Goal: Information Seeking & Learning: Learn about a topic

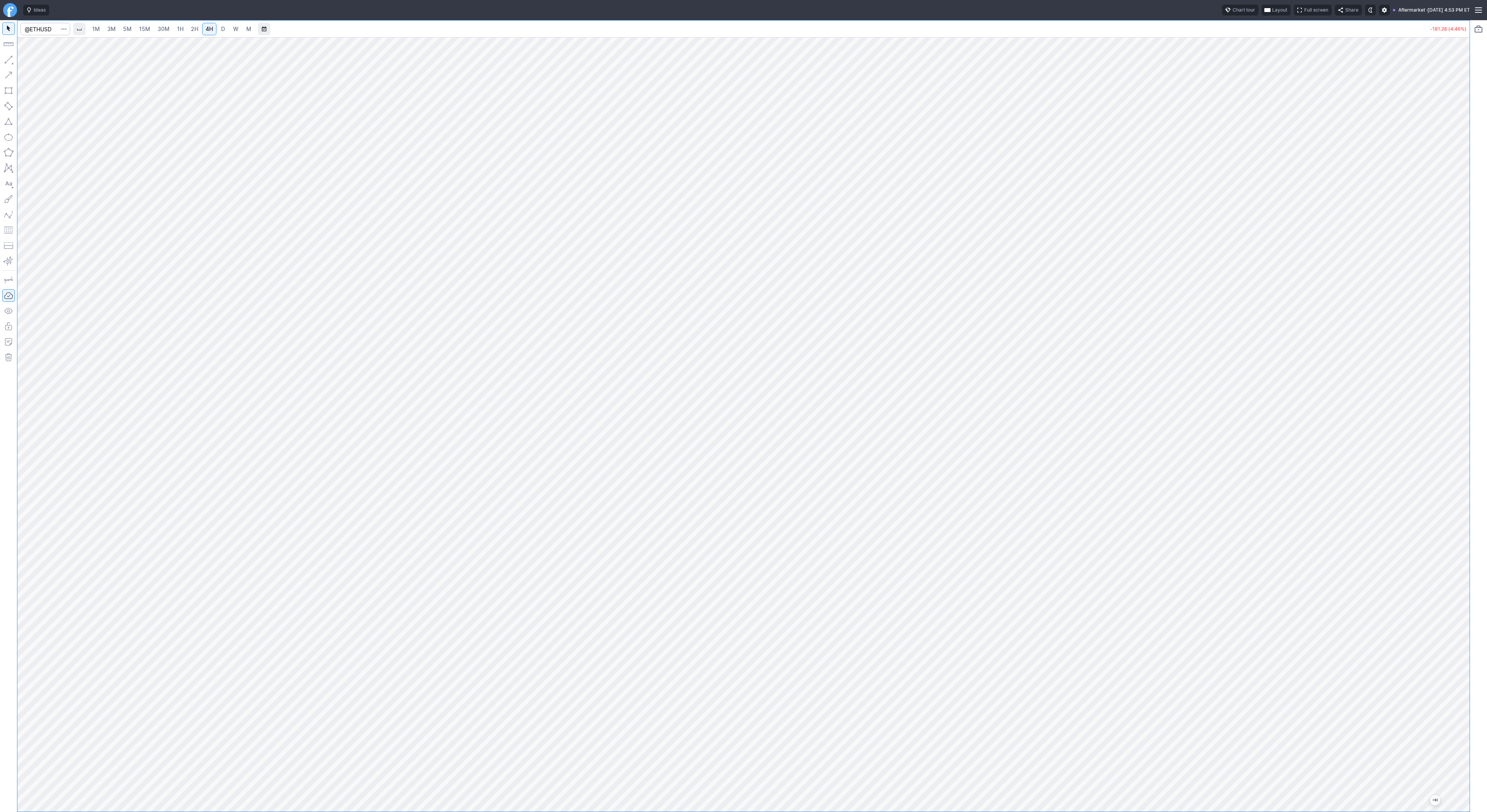
click at [110, 28] on span "3M" at bounding box center [111, 29] width 8 height 7
click at [48, 34] on input "Search" at bounding box center [45, 29] width 50 height 12
type input "bmnr"
click at [224, 28] on span "D" at bounding box center [222, 29] width 5 height 8
click at [45, 29] on input "Search" at bounding box center [45, 29] width 50 height 12
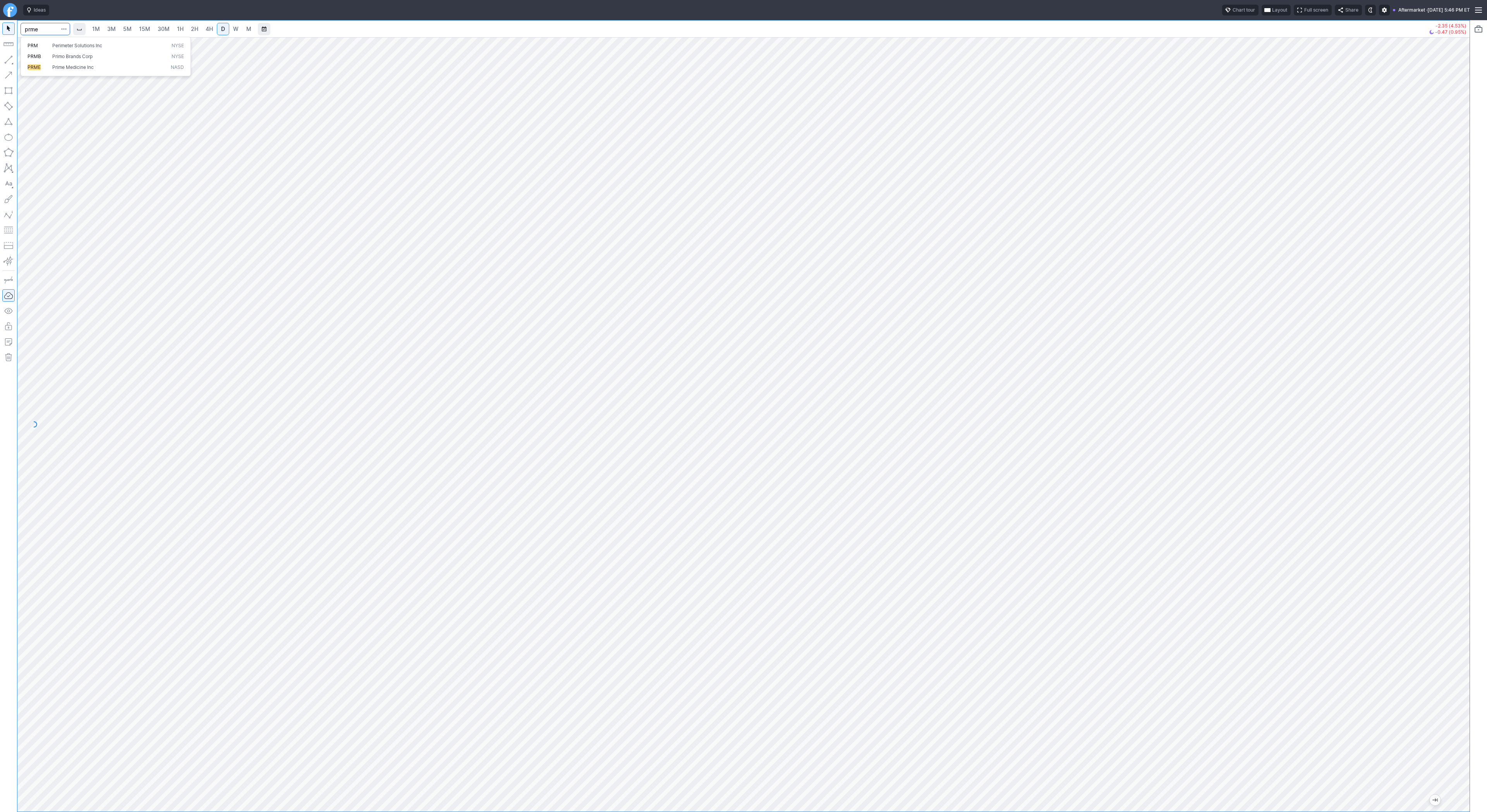
type input "prme"
drag, startPoint x: 1464, startPoint y: 294, endPoint x: 1463, endPoint y: 371, distance: 77.0
click at [1464, 373] on div at bounding box center [1461, 422] width 17 height 755
drag, startPoint x: 1461, startPoint y: 547, endPoint x: 1455, endPoint y: 551, distance: 7.2
click at [1458, 557] on div at bounding box center [1461, 422] width 17 height 755
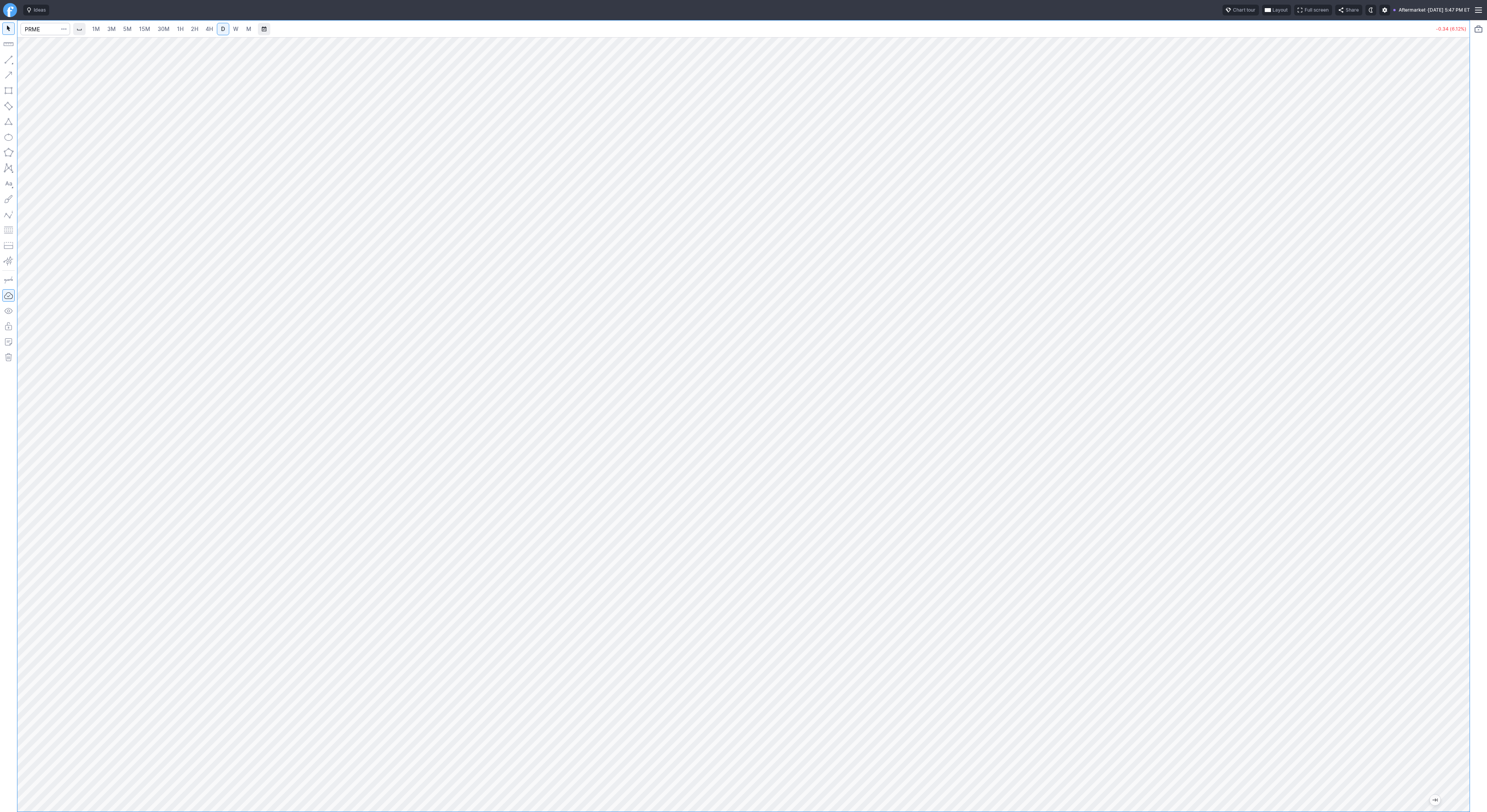
drag, startPoint x: 1466, startPoint y: 430, endPoint x: 1454, endPoint y: 681, distance: 251.3
click at [1461, 687] on div at bounding box center [1461, 422] width 17 height 755
click at [53, 61] on span "Line" at bounding box center [45, 62] width 32 height 8
click at [23, 62] on span "button" at bounding box center [25, 62] width 5 height 11
click at [11, 60] on button "button" at bounding box center [8, 59] width 12 height 12
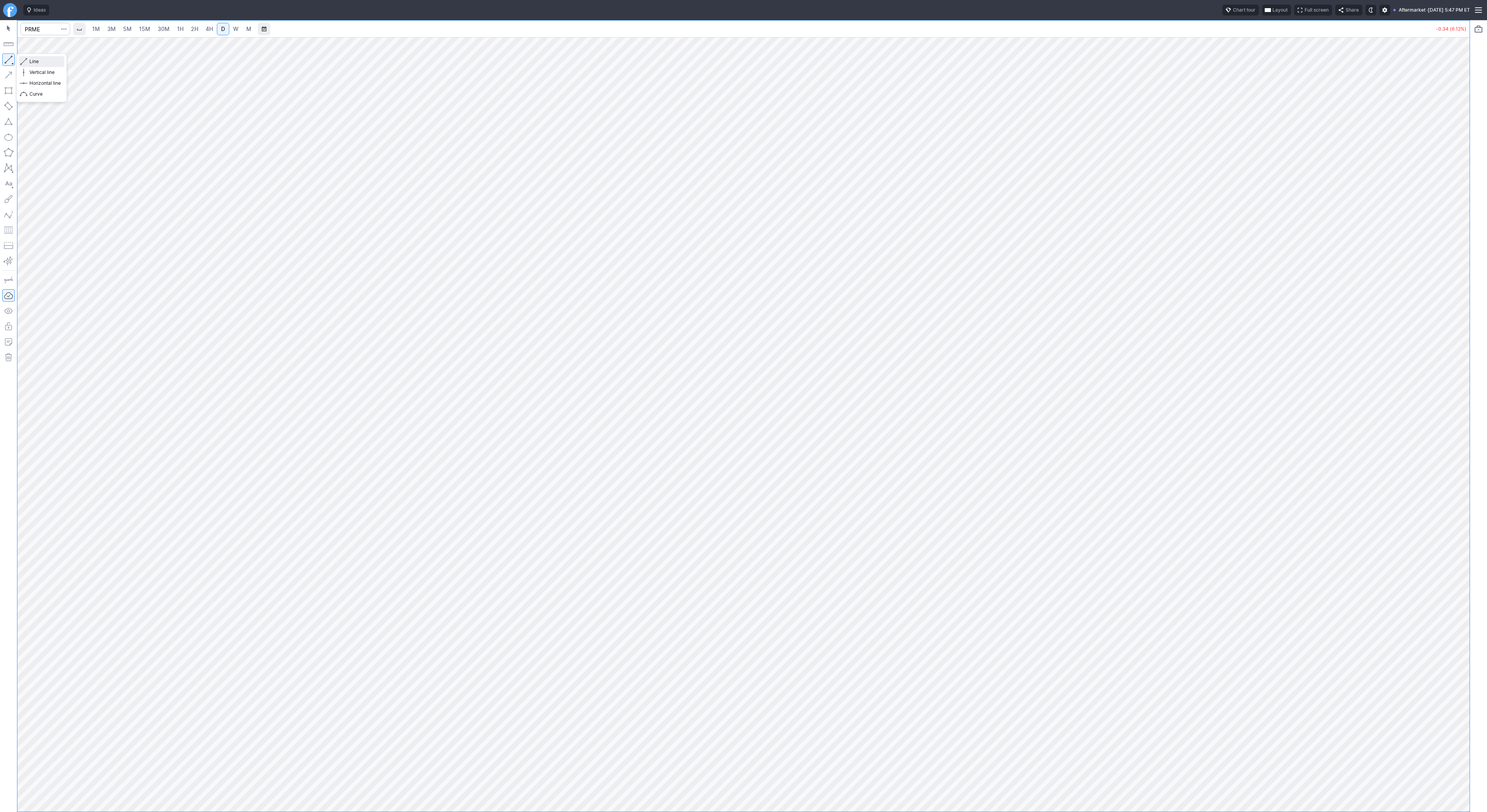
click at [37, 62] on span "Line" at bounding box center [45, 62] width 32 height 8
click at [32, 60] on span "Line" at bounding box center [45, 62] width 32 height 8
click at [6, 60] on button "button" at bounding box center [8, 59] width 12 height 12
click at [28, 59] on button "Line" at bounding box center [41, 62] width 45 height 11
click at [32, 61] on span "Line" at bounding box center [45, 62] width 32 height 8
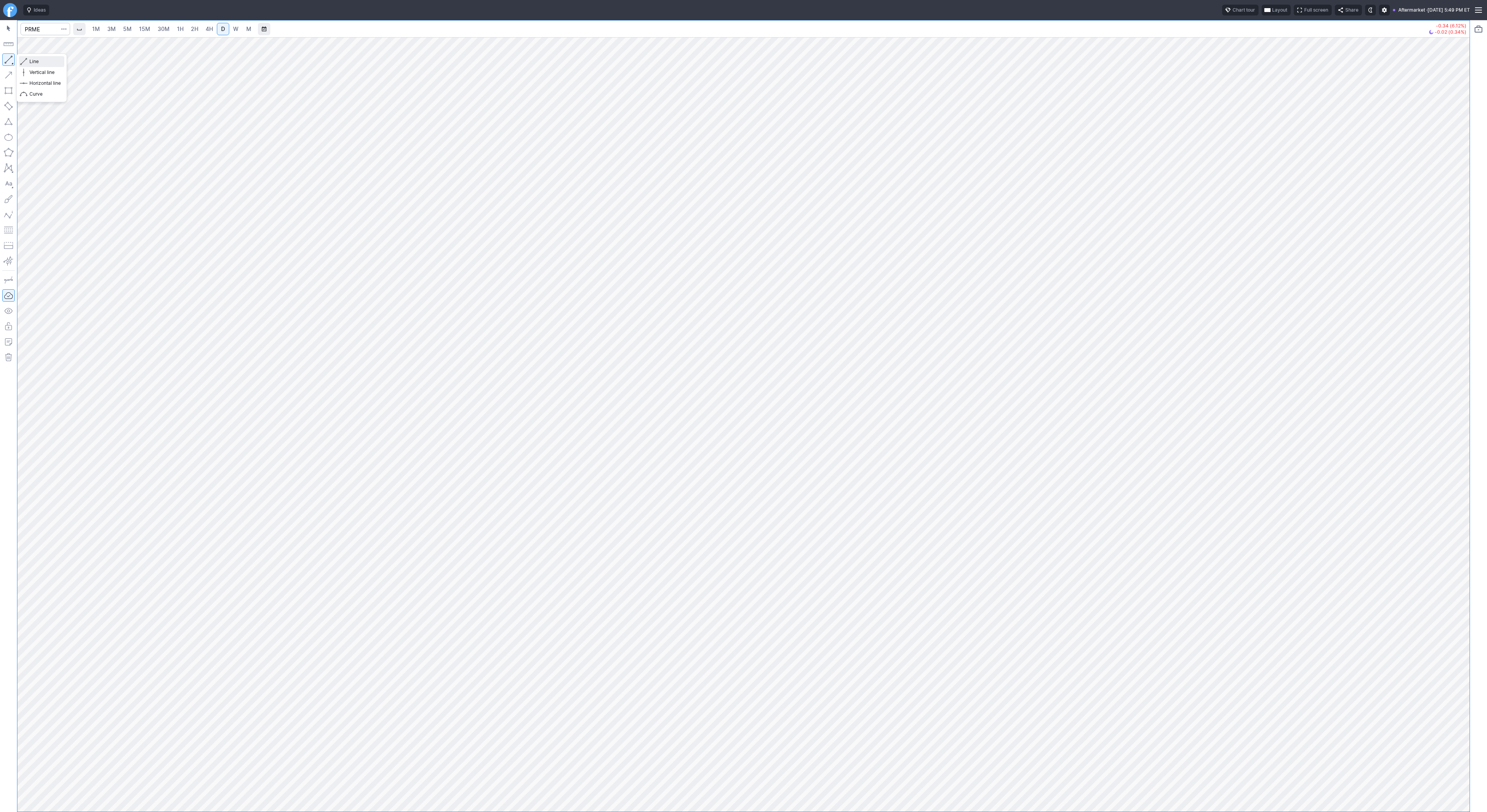
click at [41, 59] on span "Line" at bounding box center [45, 62] width 32 height 8
click at [30, 62] on span "Line" at bounding box center [45, 62] width 32 height 8
drag, startPoint x: 33, startPoint y: 59, endPoint x: 52, endPoint y: 91, distance: 37.2
click at [33, 60] on span "Line" at bounding box center [45, 62] width 32 height 8
click at [38, 59] on span "Line" at bounding box center [45, 62] width 32 height 8
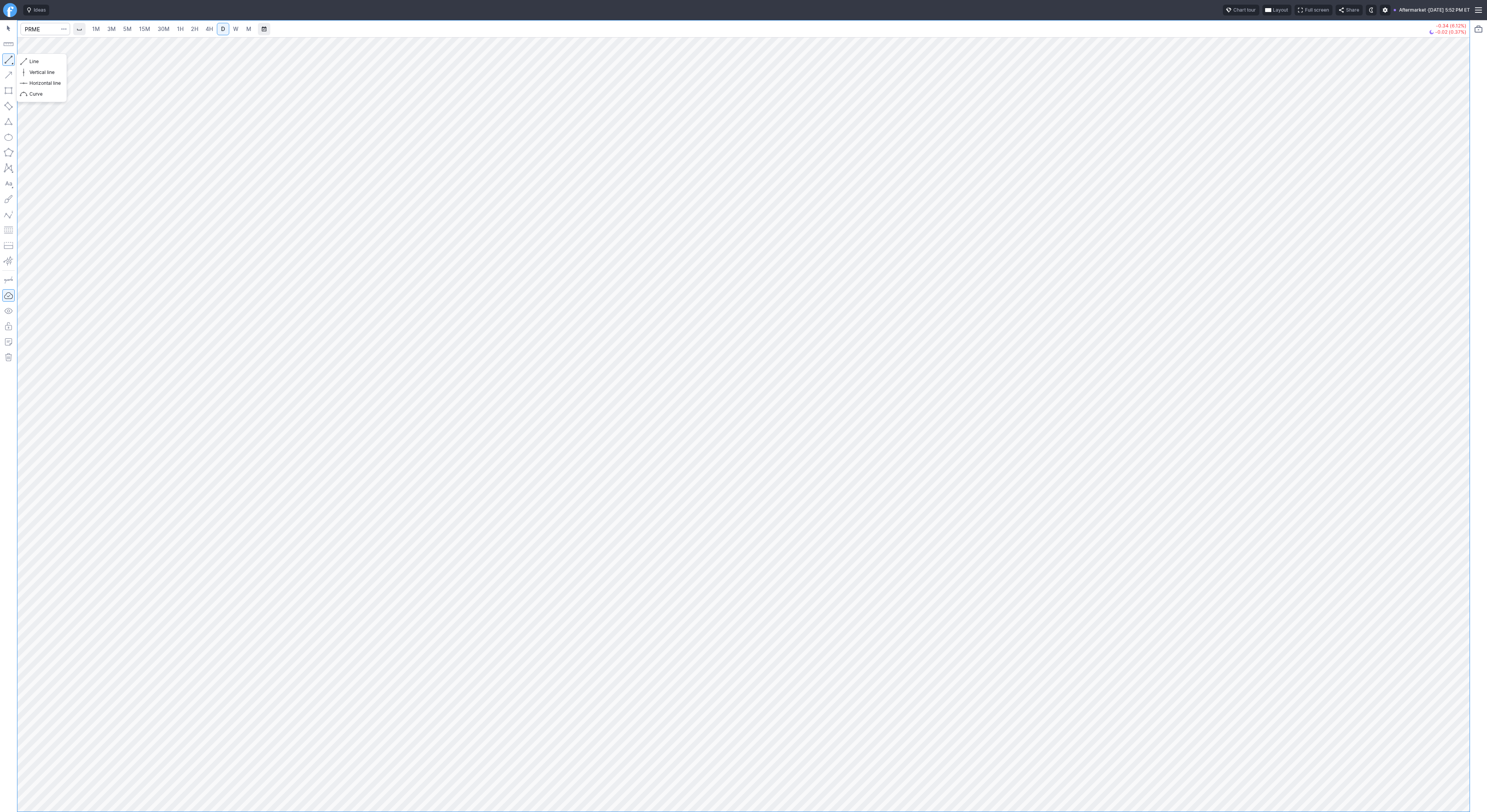
click at [6, 58] on button "button" at bounding box center [8, 59] width 12 height 12
click at [31, 59] on span "Line" at bounding box center [45, 62] width 32 height 8
click at [31, 59] on span "Line" at bounding box center [45, 62] width 32 height 8
click at [12, 59] on button "button" at bounding box center [8, 59] width 12 height 12
click at [29, 61] on span "Line" at bounding box center [45, 62] width 32 height 8
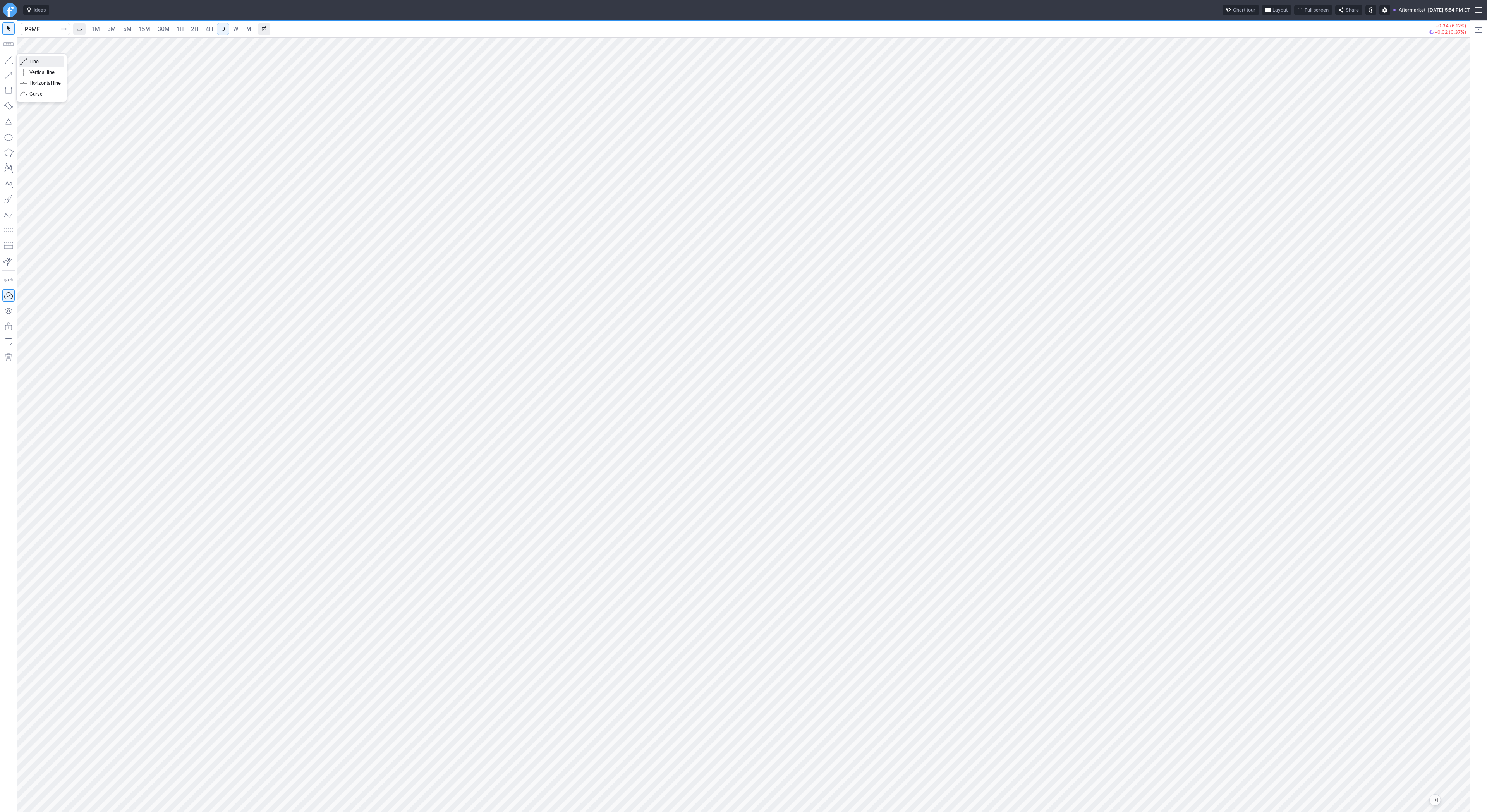
click at [30, 61] on span "Line" at bounding box center [45, 62] width 32 height 8
click at [38, 62] on span "Line" at bounding box center [45, 62] width 32 height 8
click at [42, 63] on span "Line" at bounding box center [45, 62] width 32 height 8
click at [36, 62] on span "Line" at bounding box center [45, 62] width 32 height 8
click at [8, 58] on button "button" at bounding box center [8, 59] width 12 height 12
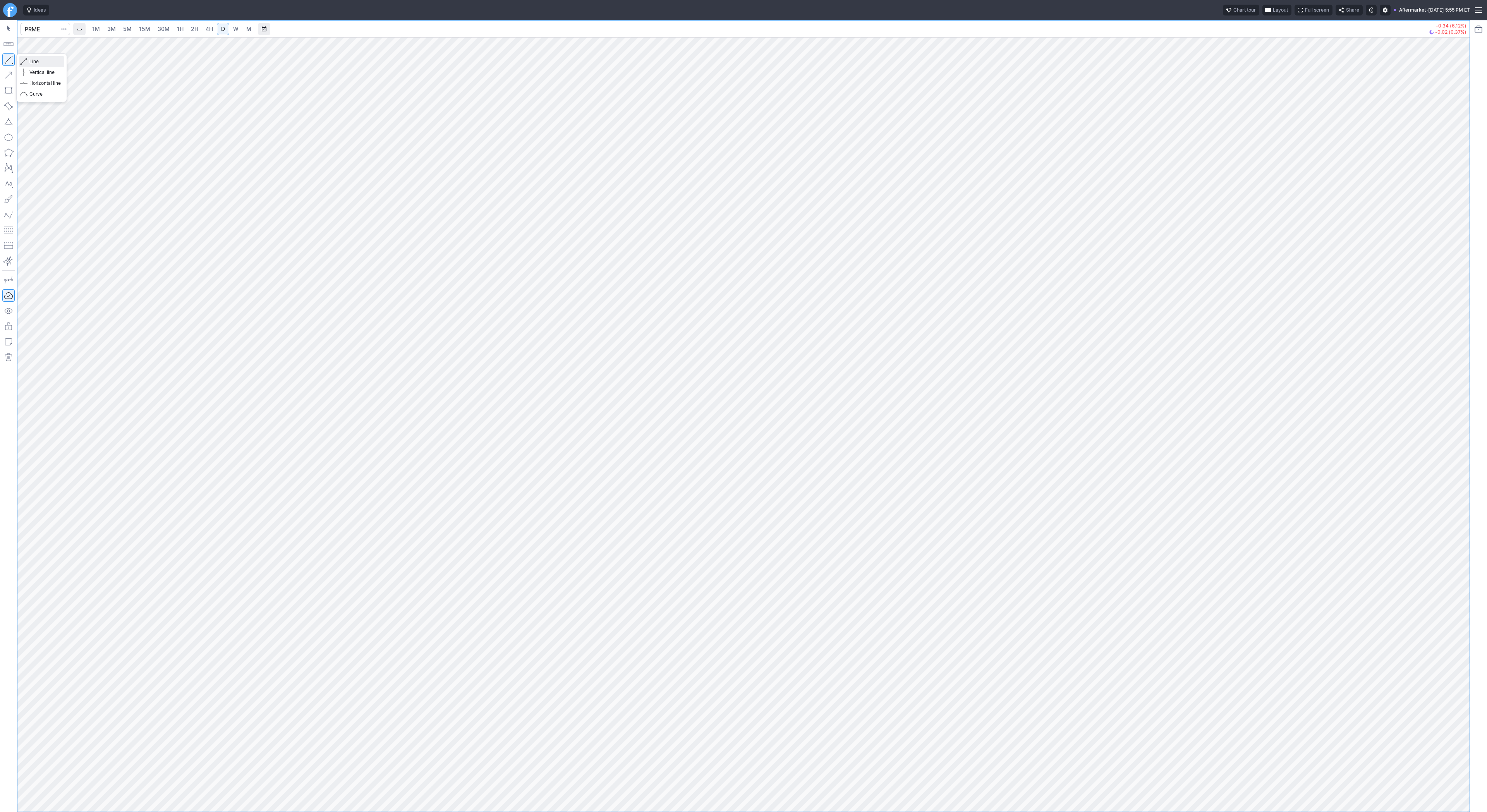
click at [44, 63] on span "Line" at bounding box center [45, 62] width 32 height 8
click at [53, 64] on span "Line" at bounding box center [45, 62] width 32 height 8
click at [46, 59] on span "Line" at bounding box center [45, 62] width 32 height 8
click at [27, 60] on button "Line" at bounding box center [41, 62] width 45 height 11
click at [41, 62] on span "Line" at bounding box center [45, 62] width 32 height 8
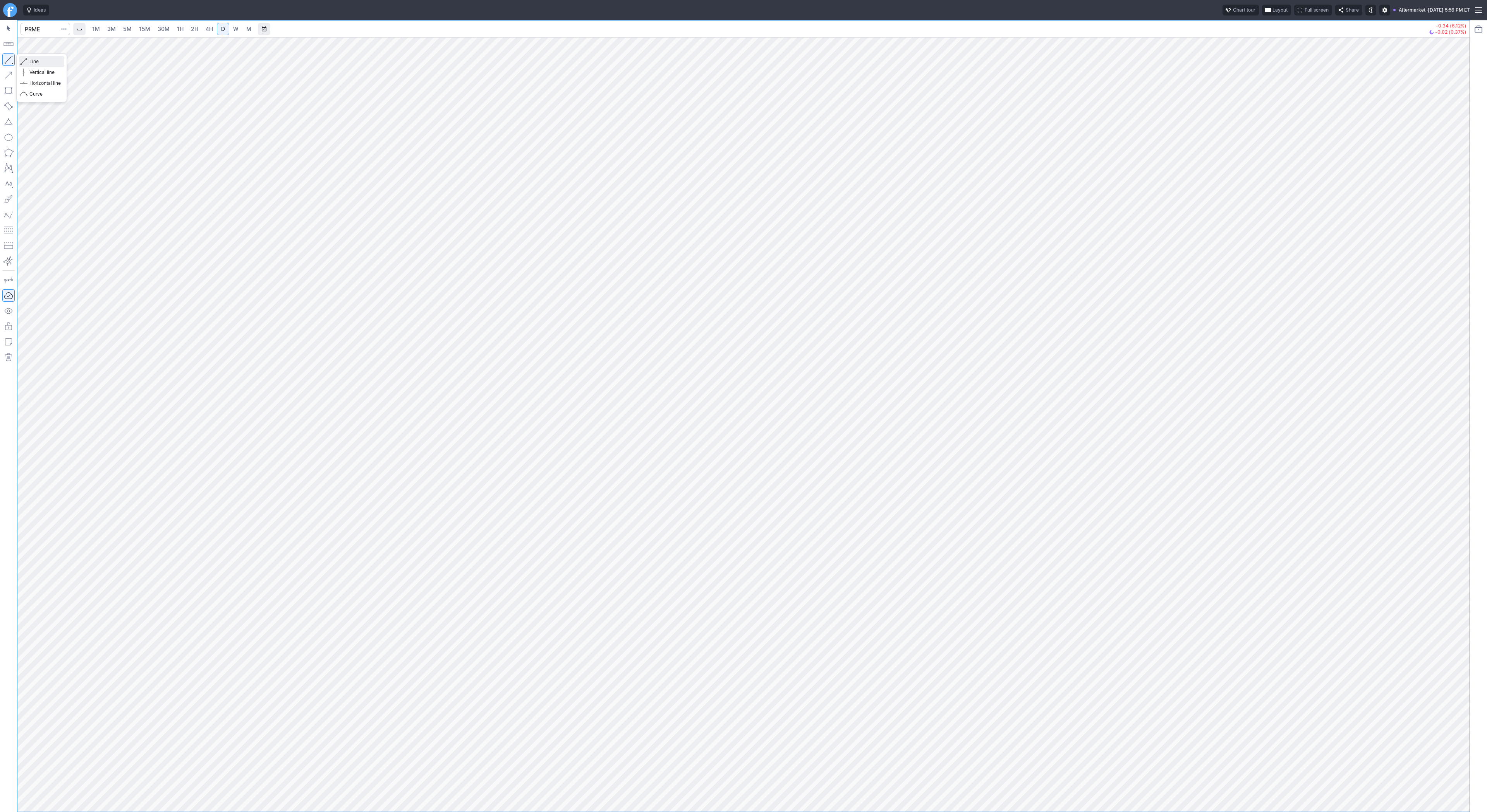
click at [41, 62] on span "Line" at bounding box center [45, 62] width 32 height 8
click at [42, 60] on span "Line" at bounding box center [45, 62] width 32 height 8
click at [31, 59] on span "Line" at bounding box center [45, 62] width 32 height 8
click at [32, 60] on span "Line" at bounding box center [45, 62] width 32 height 8
click at [33, 60] on span "Line" at bounding box center [45, 62] width 32 height 8
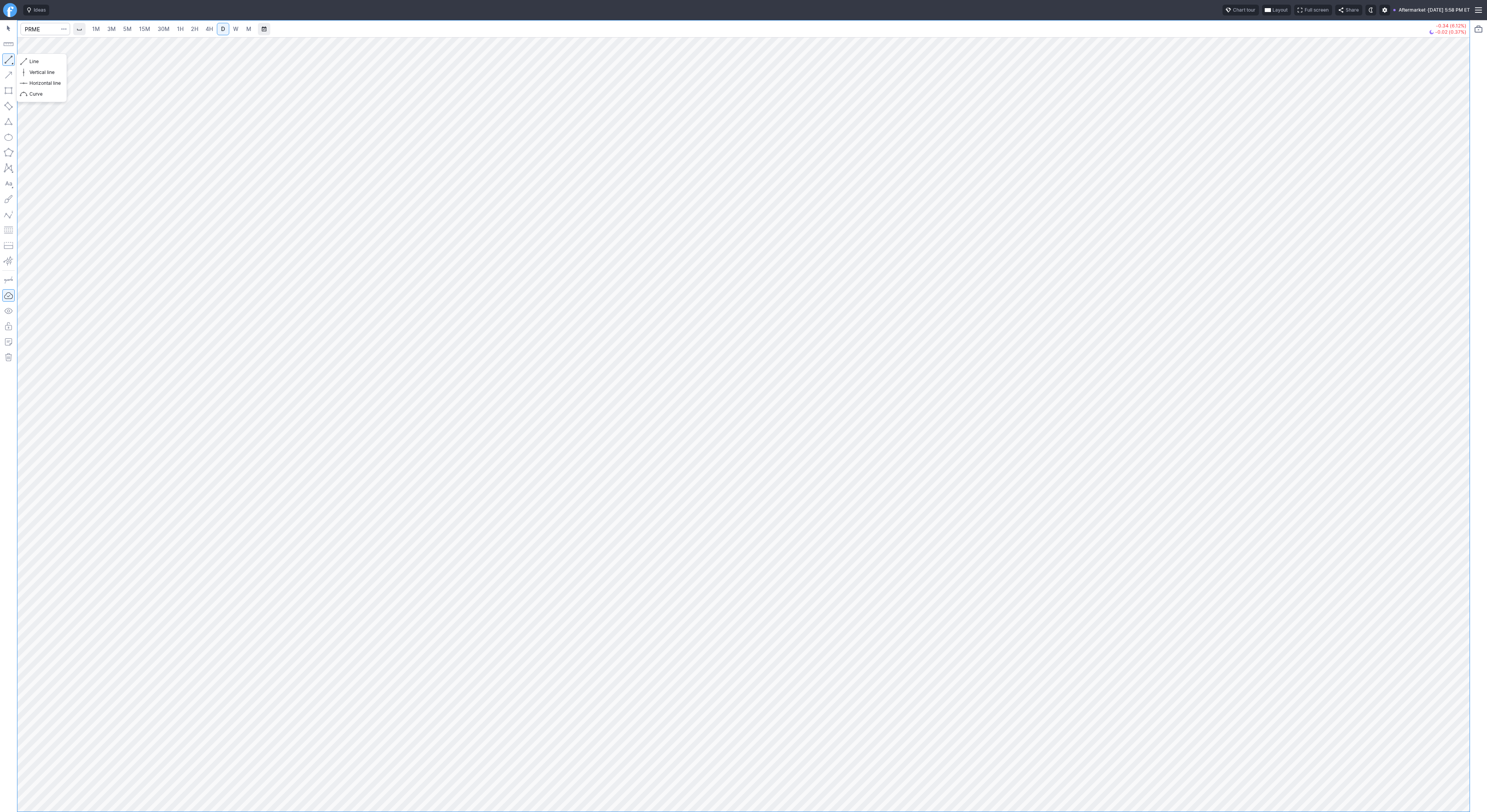
click at [8, 59] on button "button" at bounding box center [8, 59] width 12 height 12
click at [29, 60] on span "Line" at bounding box center [45, 62] width 32 height 8
click at [28, 61] on button "Line" at bounding box center [41, 62] width 45 height 11
click at [6, 59] on button "button" at bounding box center [8, 59] width 12 height 12
drag, startPoint x: 7, startPoint y: 56, endPoint x: 16, endPoint y: 72, distance: 18.4
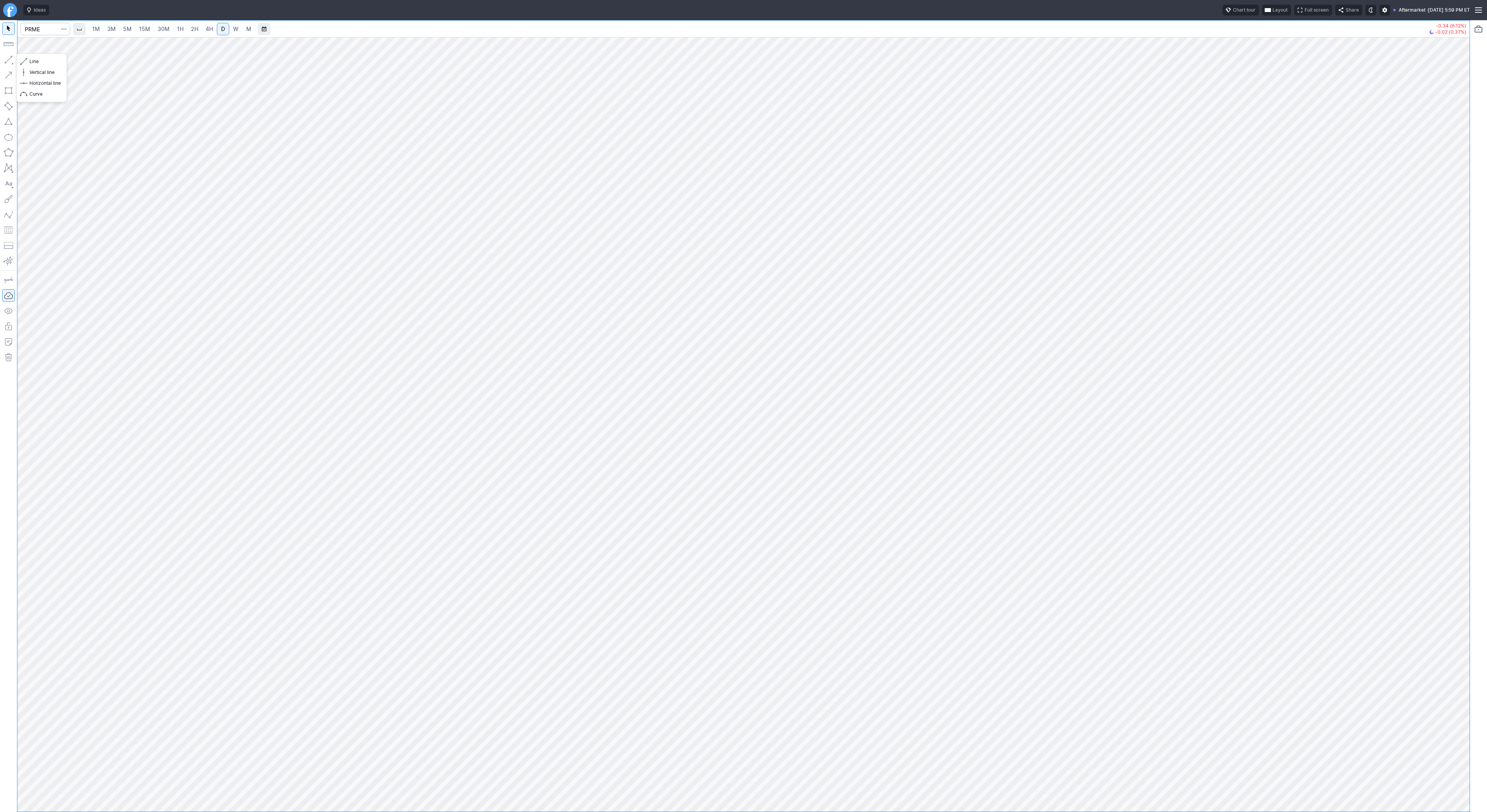
click at [7, 58] on button "button" at bounding box center [8, 59] width 12 height 12
click at [41, 29] on input "Search" at bounding box center [45, 29] width 50 height 12
type input "skyt"
click at [52, 43] on span "SkyWater Technology Inc" at bounding box center [110, 46] width 119 height 7
drag, startPoint x: 8, startPoint y: 56, endPoint x: 17, endPoint y: 80, distance: 25.6
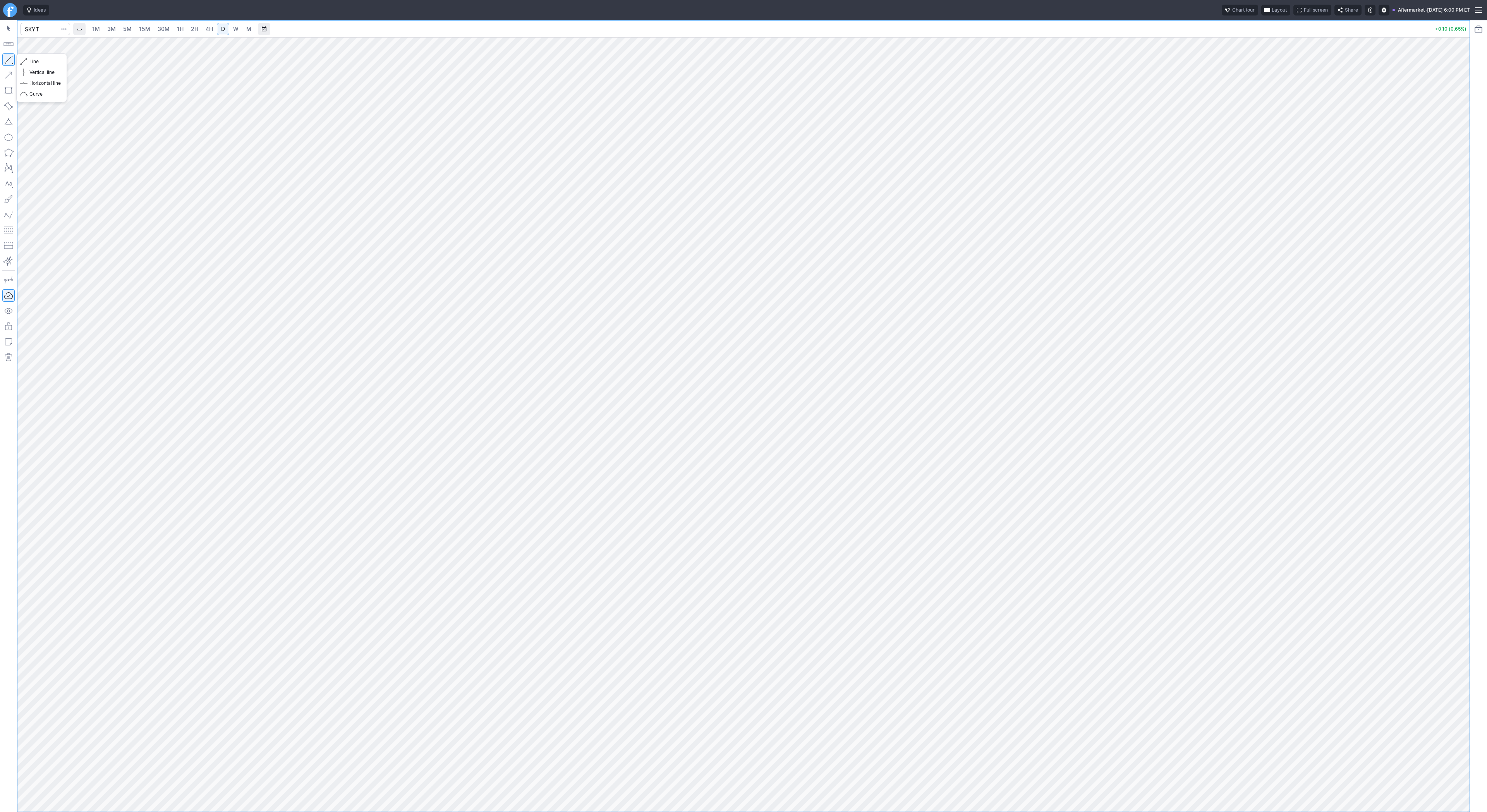
click at [8, 58] on button "button" at bounding box center [8, 59] width 12 height 12
drag, startPoint x: 27, startPoint y: 59, endPoint x: 55, endPoint y: 101, distance: 50.5
click at [27, 60] on button "Line" at bounding box center [41, 62] width 45 height 11
click at [8, 58] on button "button" at bounding box center [8, 59] width 12 height 12
click at [4, 60] on button "button" at bounding box center [8, 59] width 12 height 12
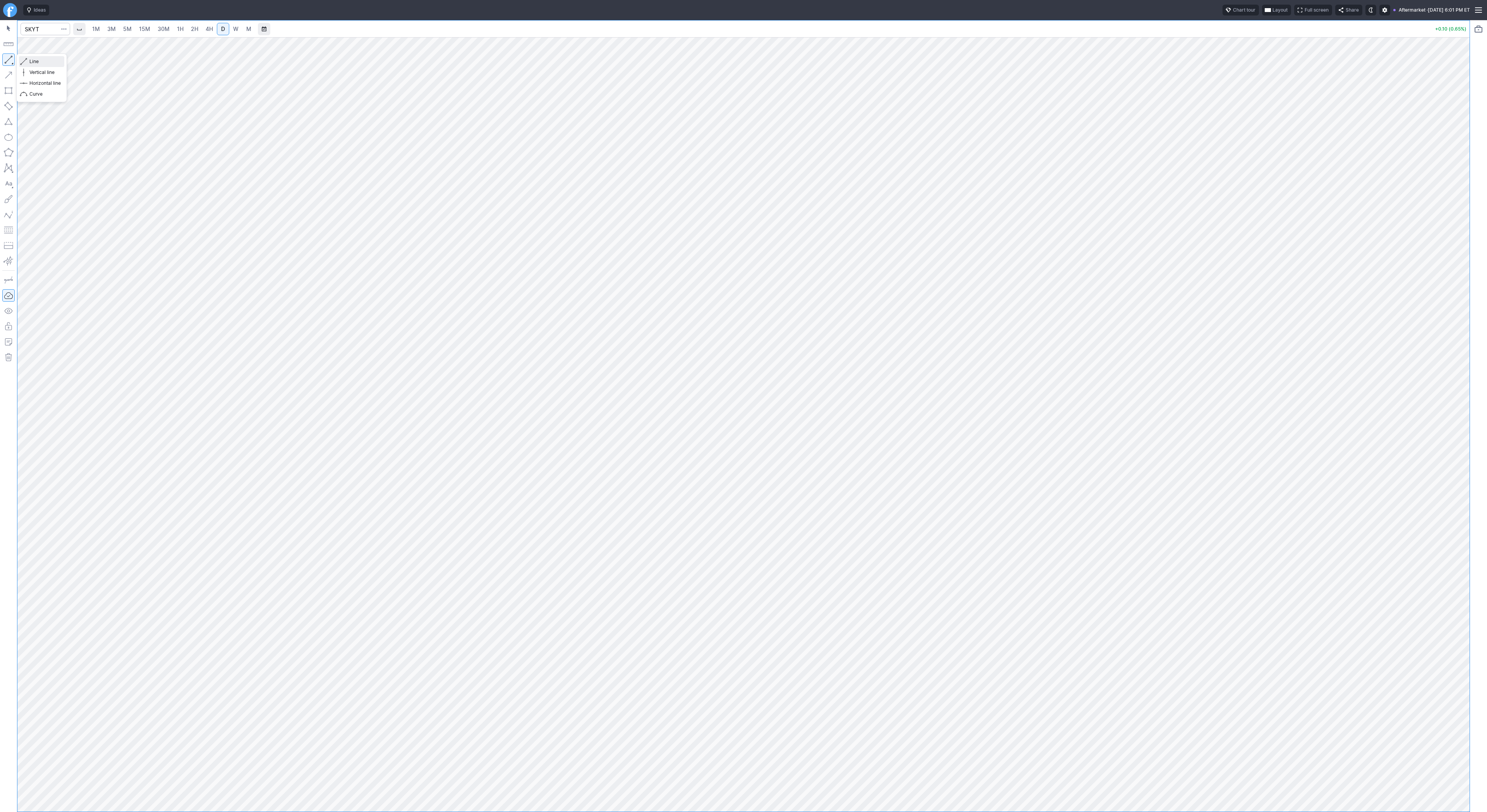
click at [38, 62] on span "Line" at bounding box center [45, 62] width 32 height 8
click at [29, 62] on button "Line" at bounding box center [41, 62] width 45 height 11
drag, startPoint x: 34, startPoint y: 60, endPoint x: 58, endPoint y: 97, distance: 44.1
click at [37, 68] on div "Line Vertical line Horizontal line Curve" at bounding box center [41, 78] width 45 height 44
click at [10, 59] on button "button" at bounding box center [8, 59] width 12 height 12
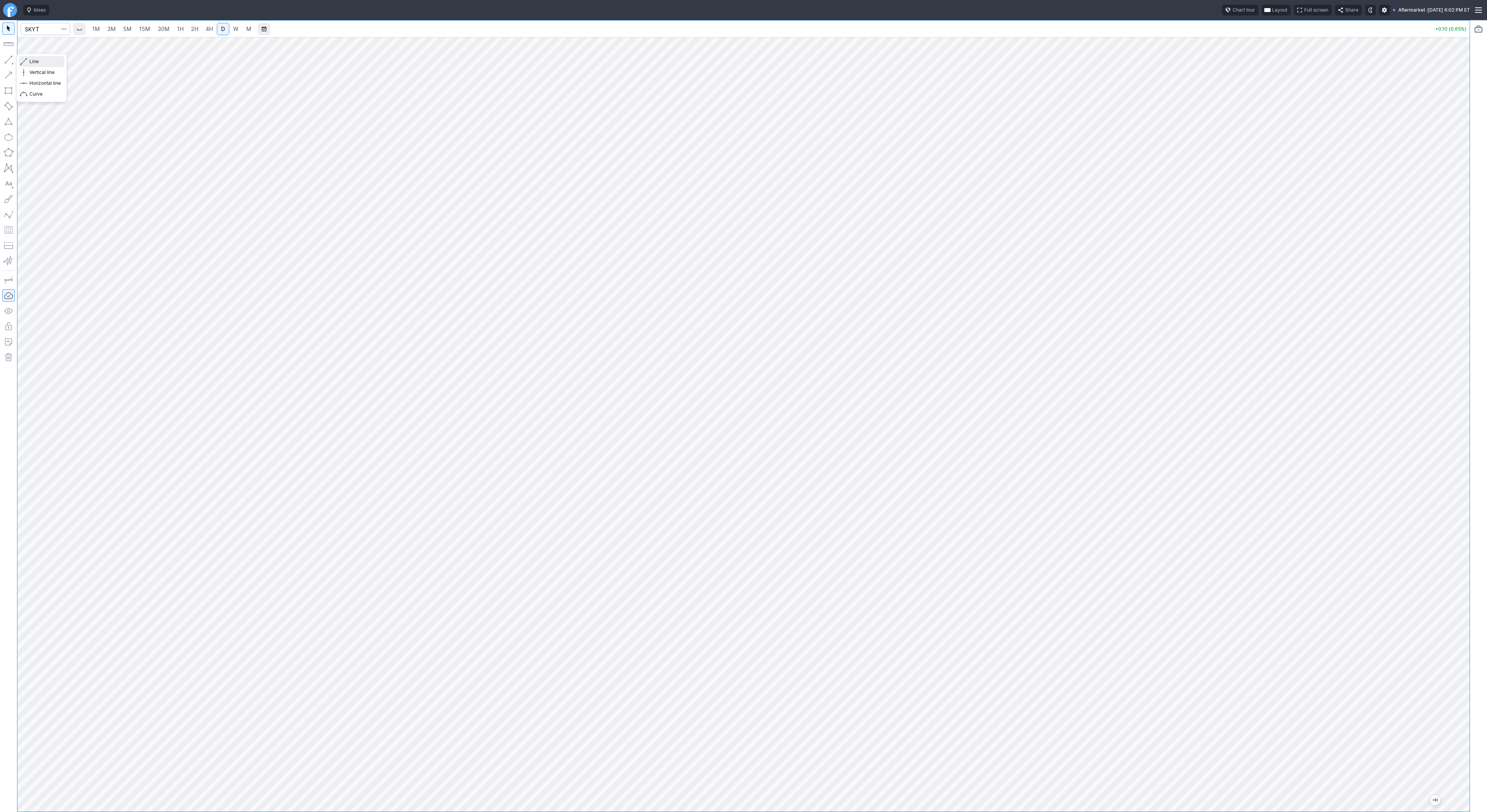
click at [32, 61] on span "Line" at bounding box center [45, 62] width 32 height 8
click at [42, 29] on input "Search" at bounding box center [45, 29] width 50 height 12
type input "iren"
drag, startPoint x: 1467, startPoint y: 494, endPoint x: 1468, endPoint y: 504, distance: 10.0
click at [1468, 504] on div at bounding box center [1461, 422] width 17 height 755
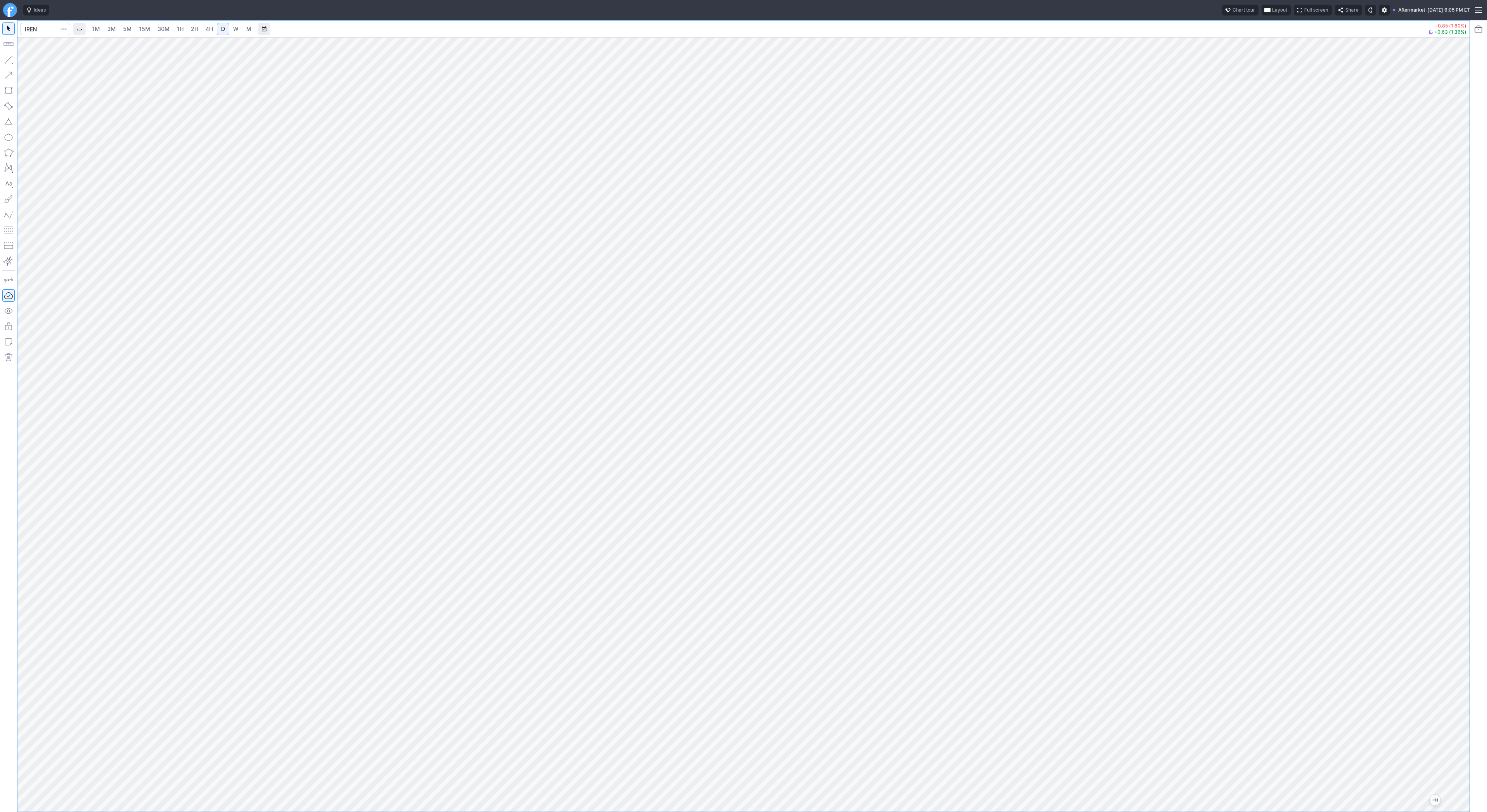
drag, startPoint x: 1468, startPoint y: 504, endPoint x: 1473, endPoint y: 428, distance: 76.2
click at [1473, 428] on div "1M 3M 5M 15M 30M 1H 2H 4H D W M -0.85 (1.80%) +0.63 (1.36%)" at bounding box center [743, 416] width 1487 height 792
click at [38, 62] on span "Line" at bounding box center [45, 62] width 32 height 8
click at [29, 60] on button "Line" at bounding box center [41, 62] width 45 height 11
click at [34, 62] on span "Line" at bounding box center [45, 62] width 32 height 8
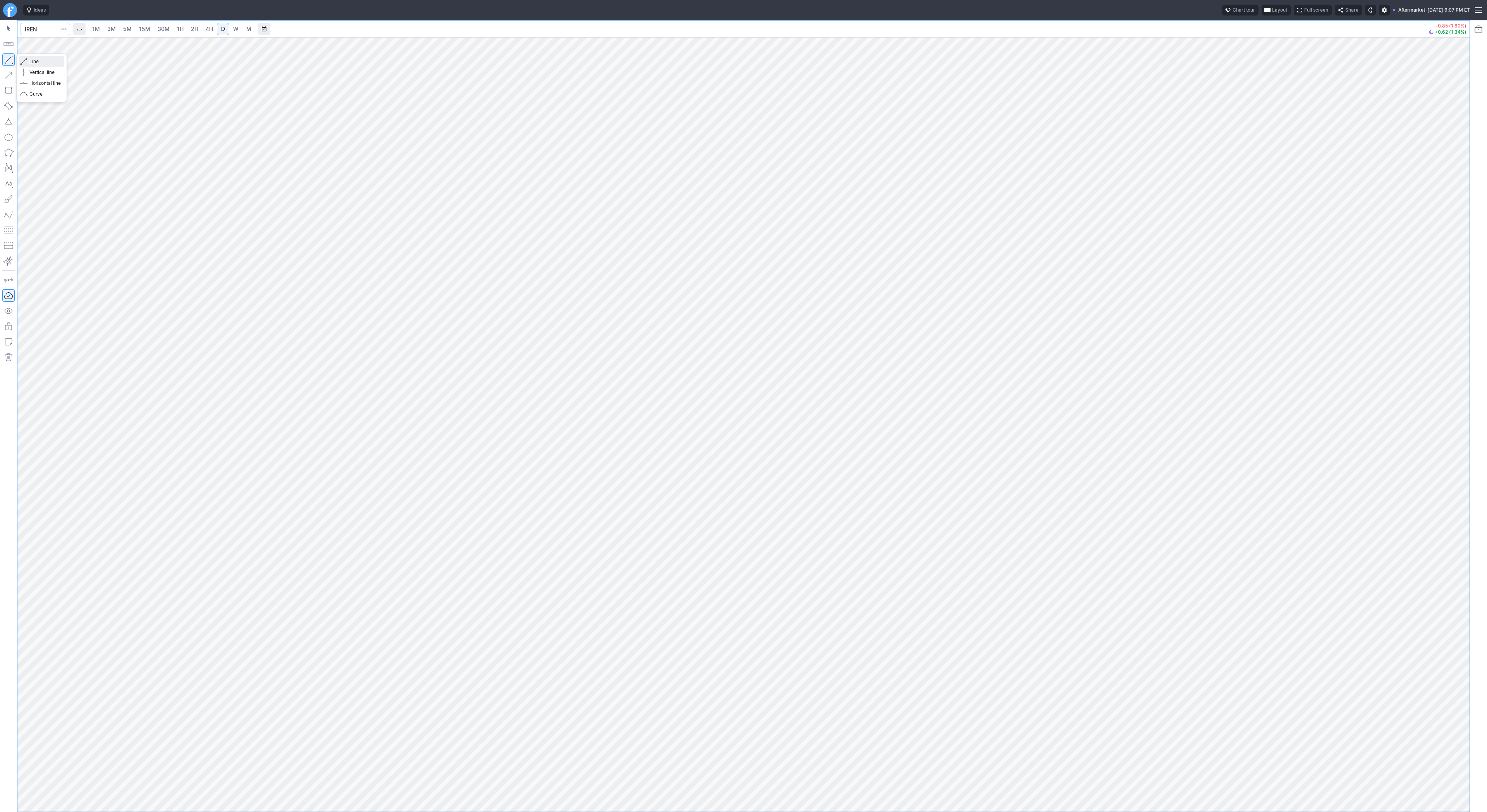
click at [35, 65] on span "Line" at bounding box center [45, 62] width 32 height 8
click at [1453, 527] on div at bounding box center [743, 424] width 1452 height 774
drag, startPoint x: 1457, startPoint y: 514, endPoint x: 1455, endPoint y: 564, distance: 50.0
click at [1455, 564] on div at bounding box center [1461, 422] width 17 height 755
click at [41, 65] on span "Line" at bounding box center [45, 62] width 32 height 8
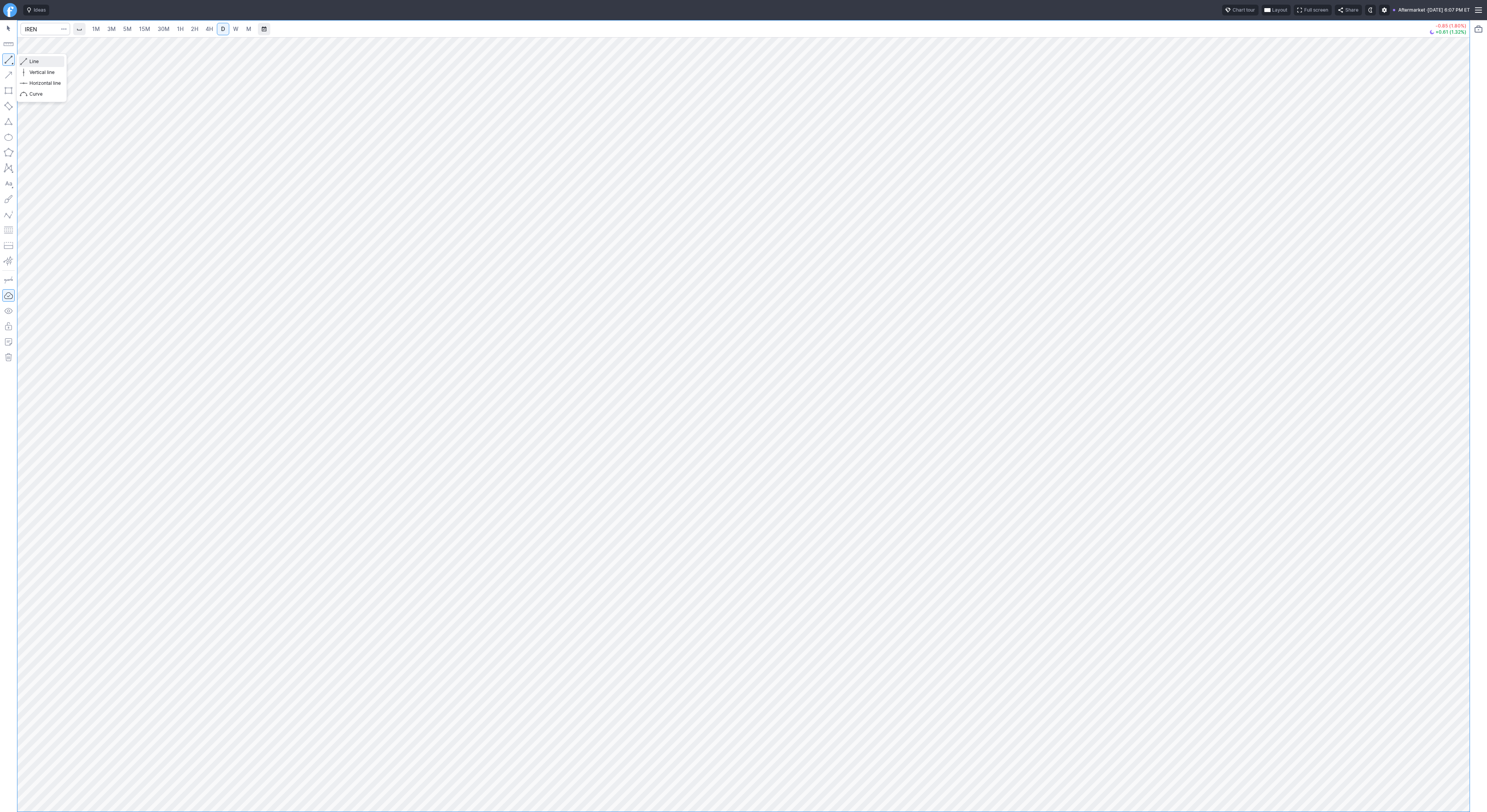
drag, startPoint x: 37, startPoint y: 60, endPoint x: 47, endPoint y: 86, distance: 27.9
click at [39, 67] on div "Line Vertical line Horizontal line Curve" at bounding box center [41, 78] width 45 height 44
drag, startPoint x: 22, startPoint y: 60, endPoint x: 38, endPoint y: 73, distance: 20.6
click at [22, 61] on button "Line" at bounding box center [41, 62] width 45 height 11
click at [32, 60] on span "Line" at bounding box center [45, 62] width 32 height 8
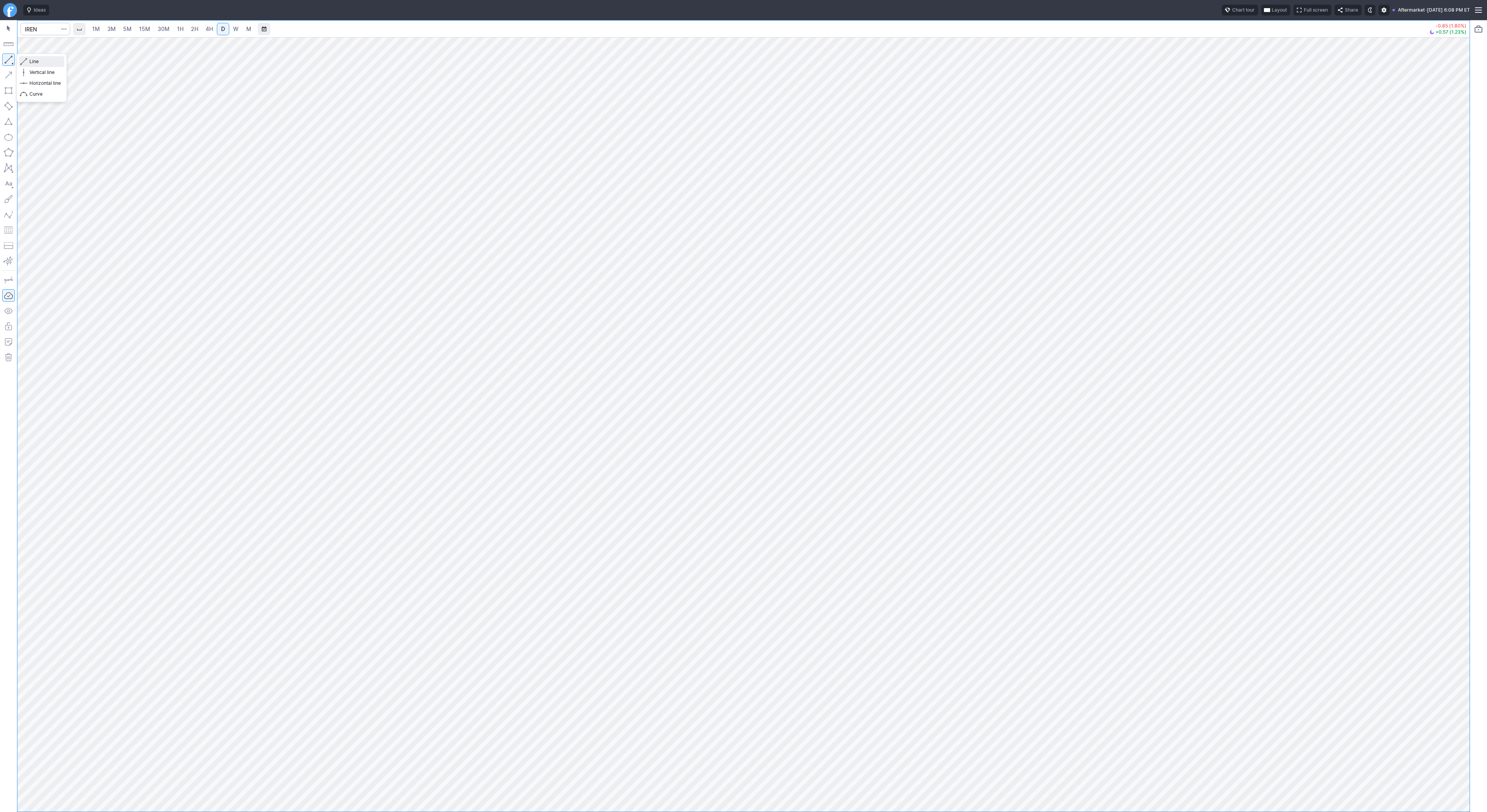
click at [29, 60] on button "Line" at bounding box center [41, 62] width 45 height 11
click at [32, 61] on span "Line" at bounding box center [45, 62] width 32 height 8
click at [28, 25] on input "Search" at bounding box center [45, 29] width 50 height 12
type input "bmnr"
click at [174, 32] on link "1H" at bounding box center [180, 29] width 14 height 12
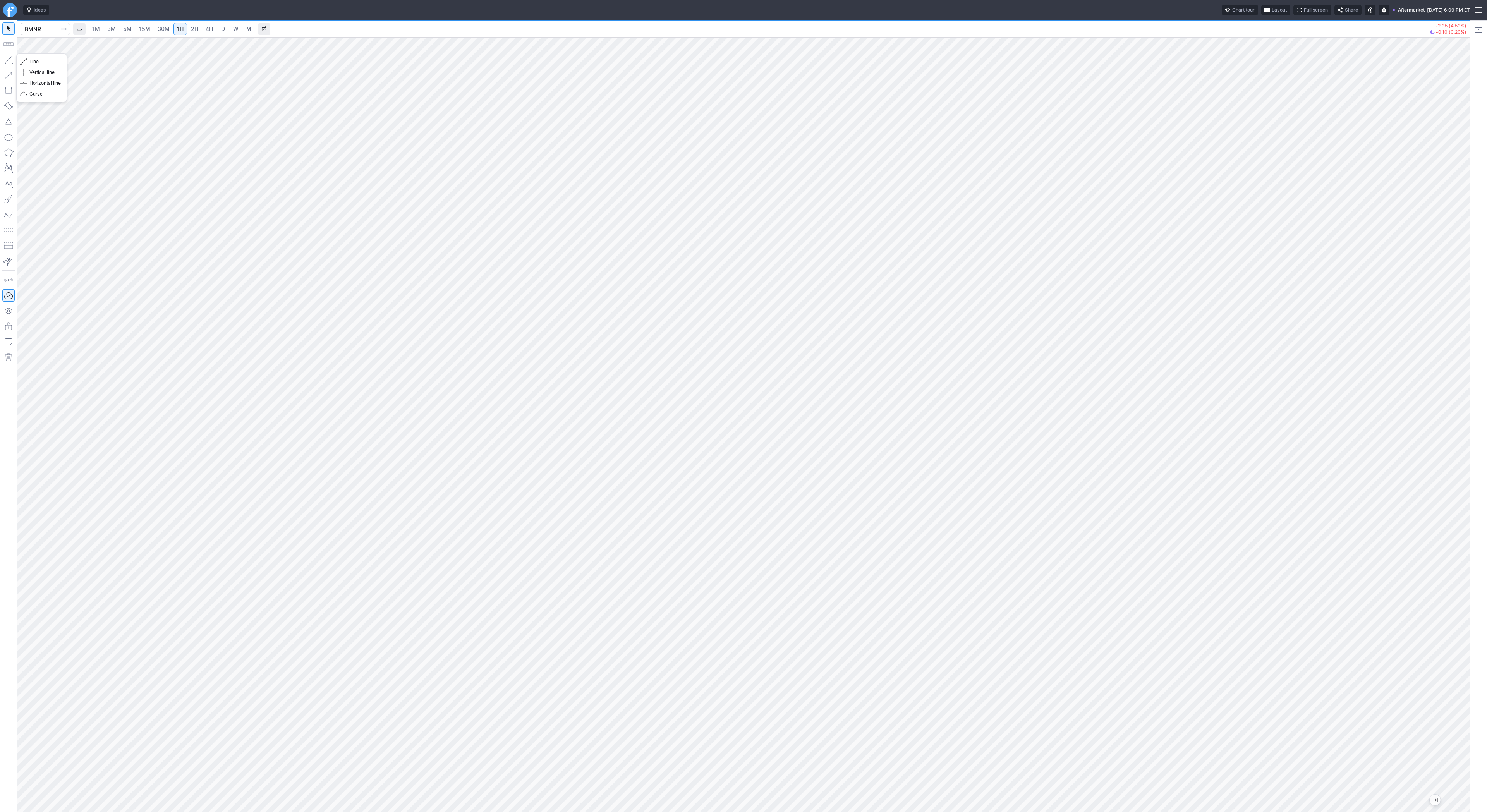
click at [6, 60] on button "button" at bounding box center [8, 59] width 12 height 12
drag, startPoint x: 8, startPoint y: 60, endPoint x: 20, endPoint y: 84, distance: 26.8
click at [8, 61] on button "button" at bounding box center [8, 59] width 12 height 12
click at [11, 61] on button "button" at bounding box center [8, 59] width 12 height 12
click at [47, 62] on span "Line" at bounding box center [45, 62] width 32 height 8
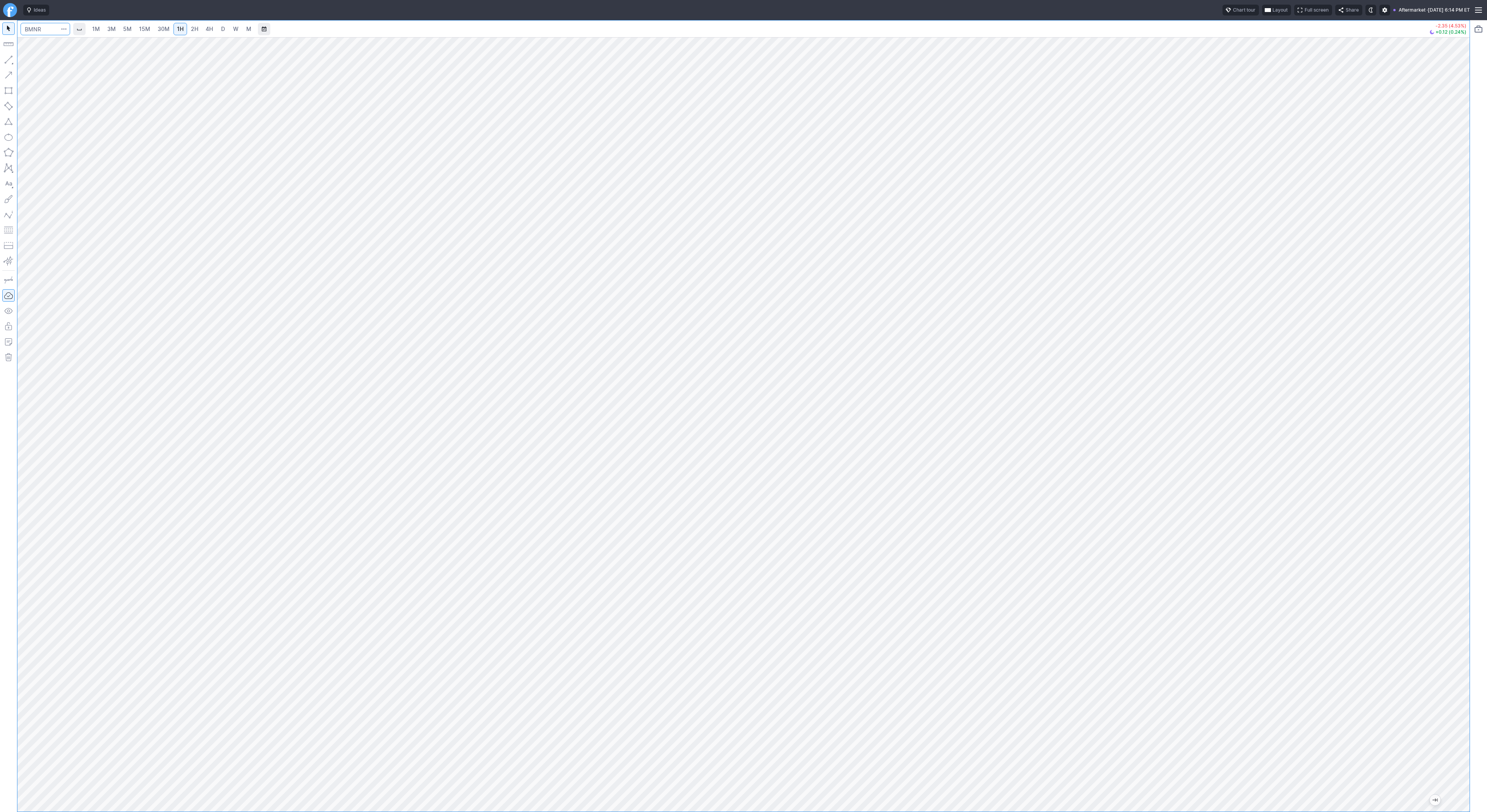
click at [32, 31] on input "Search" at bounding box center [45, 29] width 50 height 12
type input "s"
type input "sbet"
click at [46, 61] on span "Line" at bounding box center [45, 62] width 32 height 8
drag, startPoint x: 50, startPoint y: 60, endPoint x: 51, endPoint y: 65, distance: 5.1
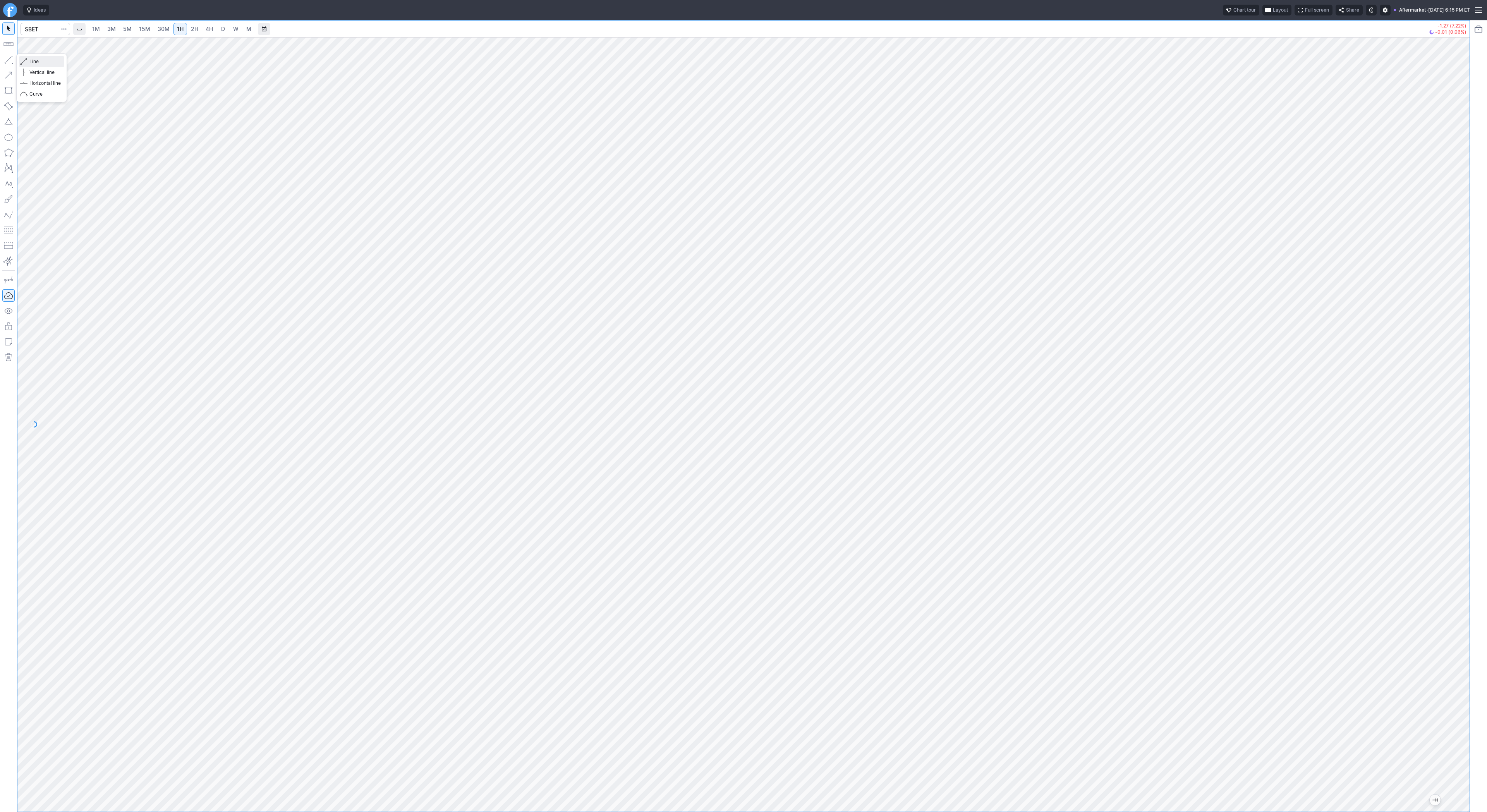
click at [50, 62] on span "Line" at bounding box center [45, 62] width 32 height 8
click at [31, 59] on span "Line" at bounding box center [45, 62] width 32 height 8
click at [32, 61] on span "Line" at bounding box center [45, 62] width 32 height 8
click at [27, 61] on button "Line" at bounding box center [41, 62] width 45 height 11
drag, startPoint x: 45, startPoint y: 59, endPoint x: 44, endPoint y: 66, distance: 7.1
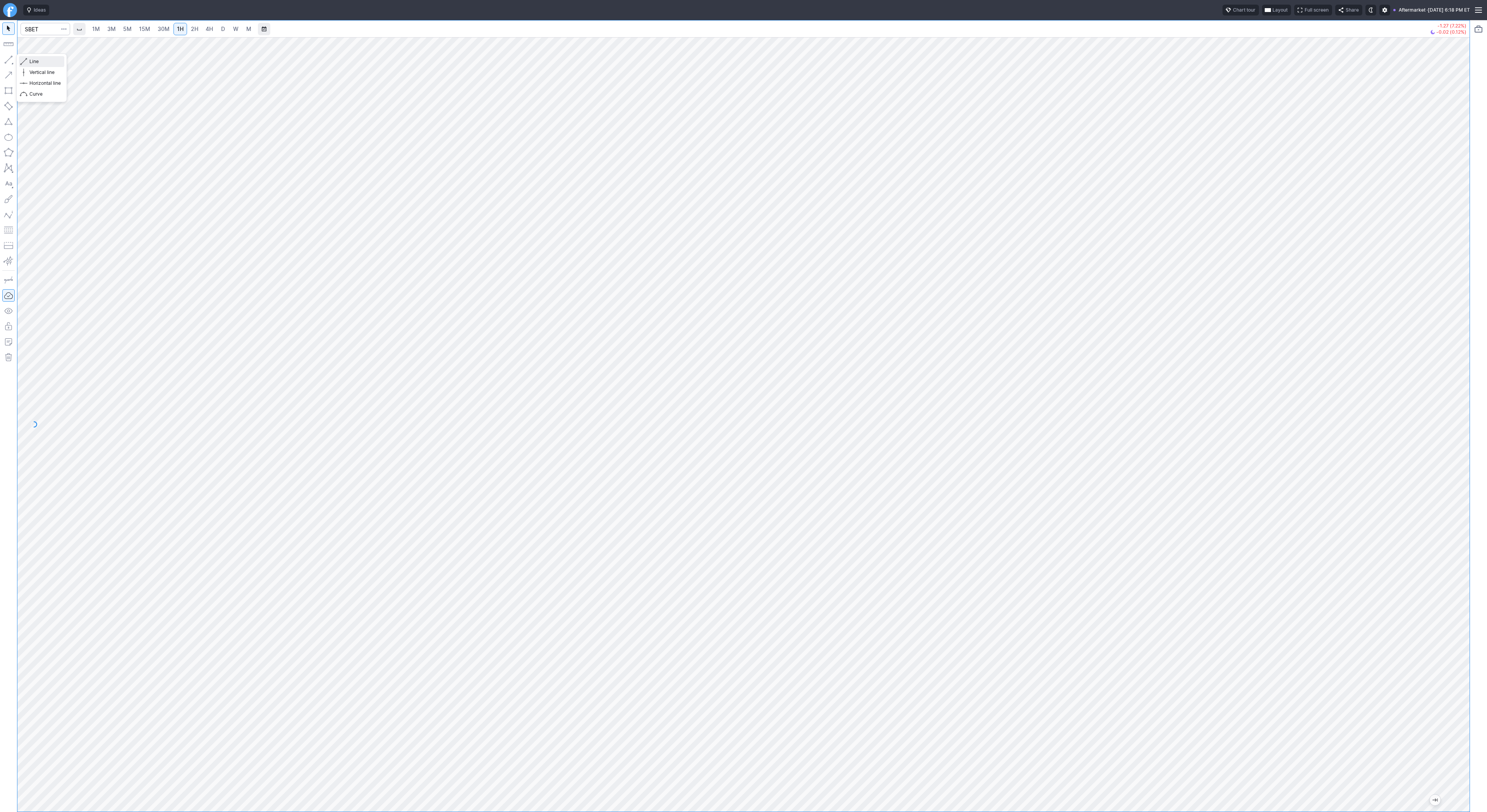
click at [45, 60] on span "Line" at bounding box center [45, 62] width 32 height 8
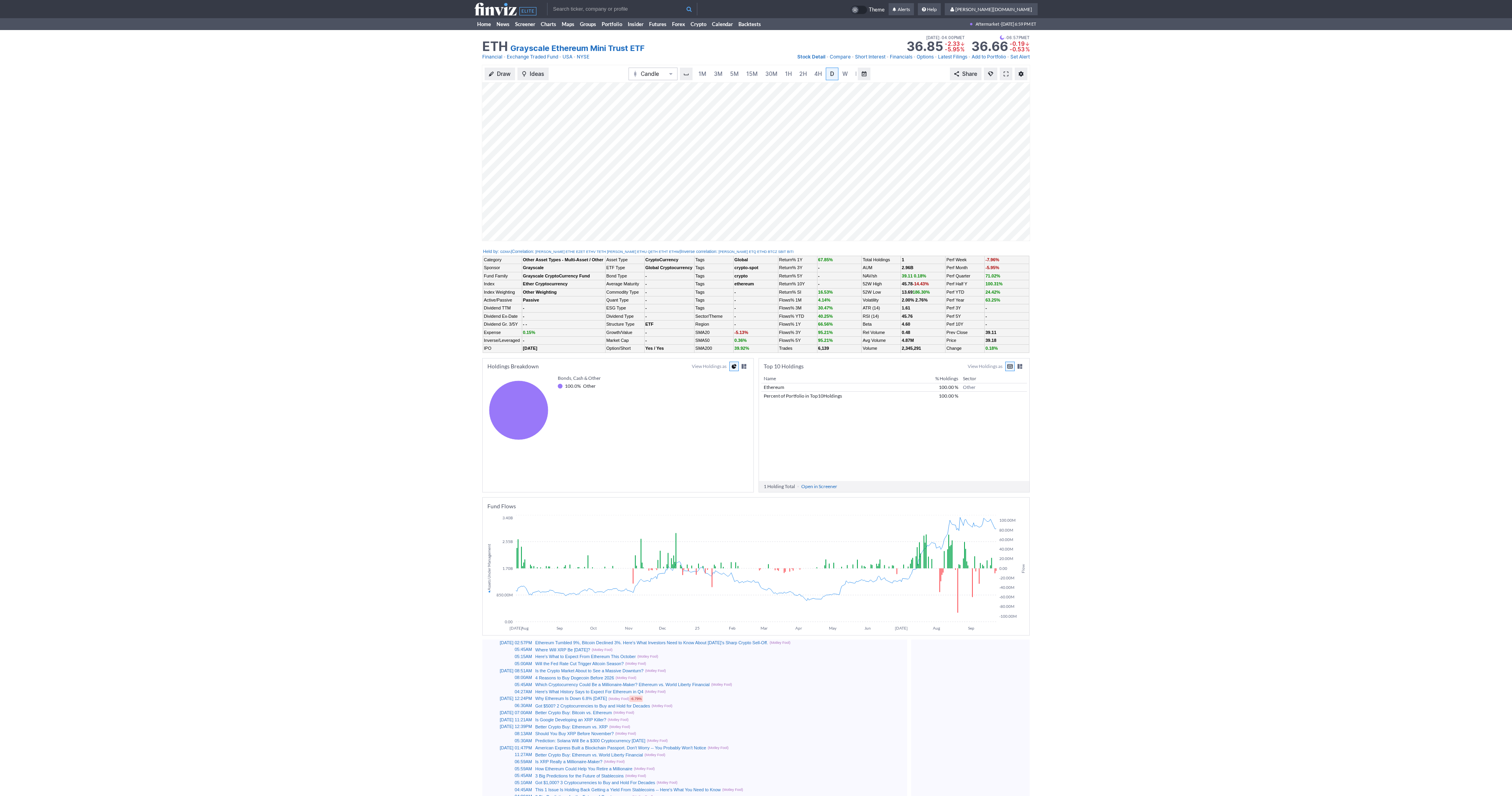
scroll to position [0, 8]
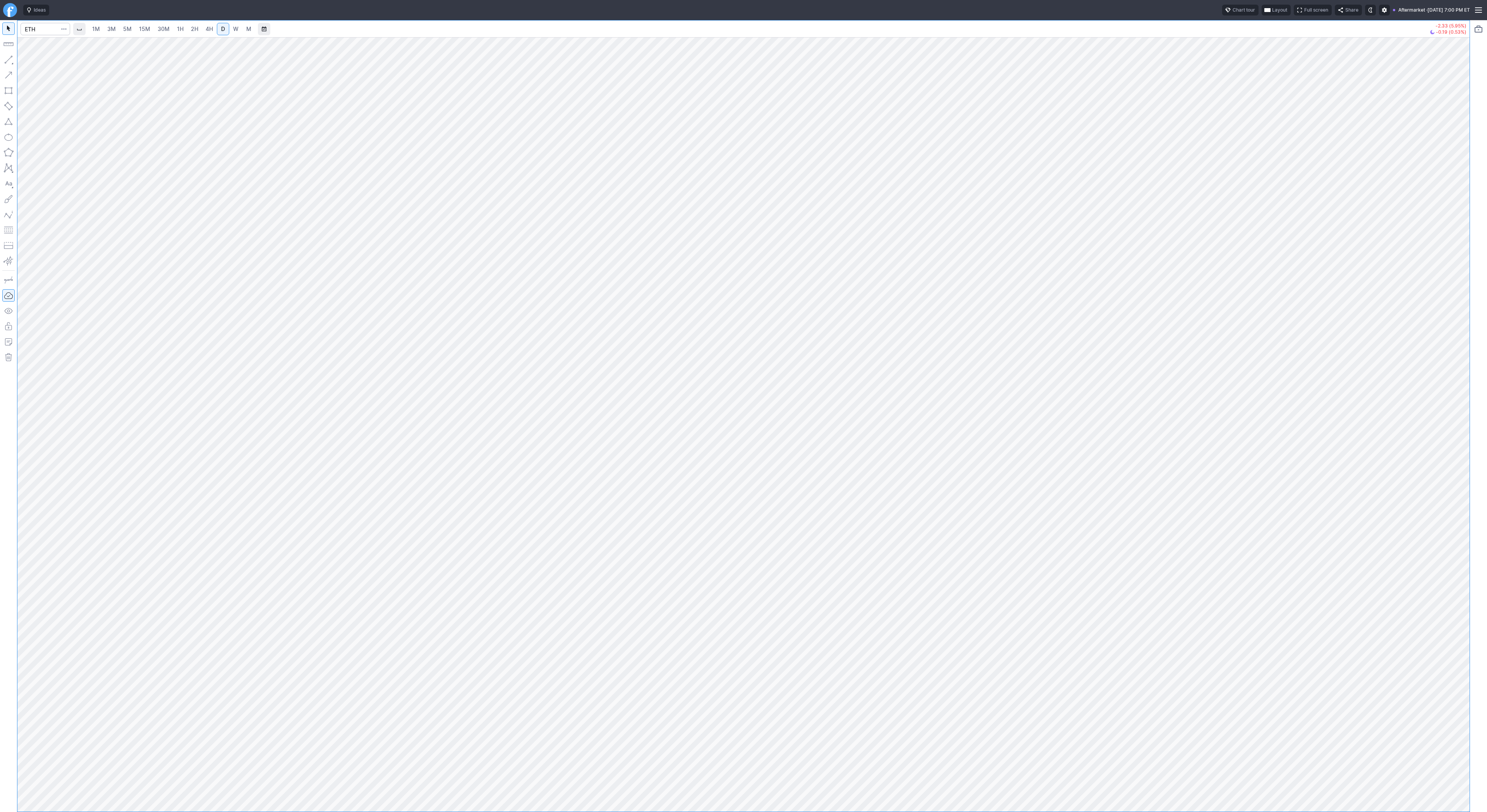
click at [181, 26] on span "1H" at bounding box center [180, 29] width 7 height 7
click at [28, 61] on button "Line" at bounding box center [41, 62] width 45 height 11
click at [35, 59] on span "Line" at bounding box center [45, 62] width 32 height 8
click at [1484, 248] on div "1M 3M 5M 15M 30M 1H 2H 4H D W M -2.33 (5.95%) -0.15 (0.41%)" at bounding box center [743, 416] width 1487 height 792
click at [191, 30] on span "2H" at bounding box center [195, 29] width 8 height 7
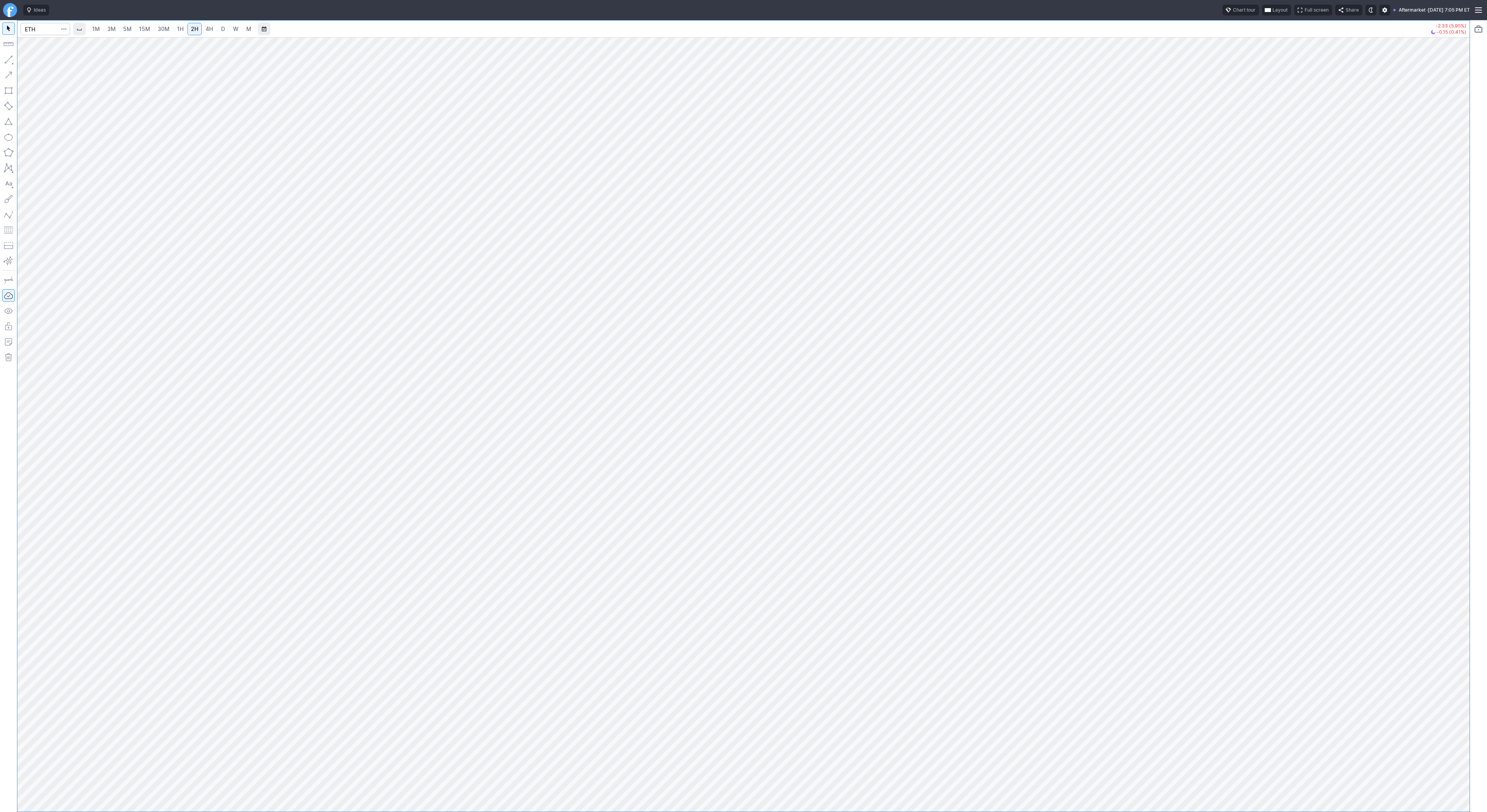
click at [202, 31] on link "4H" at bounding box center [209, 29] width 14 height 12
click at [222, 33] on link "D" at bounding box center [223, 29] width 12 height 12
click at [44, 29] on input "Search" at bounding box center [45, 29] width 50 height 12
type input "eth"
click at [74, 146] on span "ereum / USD" at bounding box center [73, 143] width 28 height 6
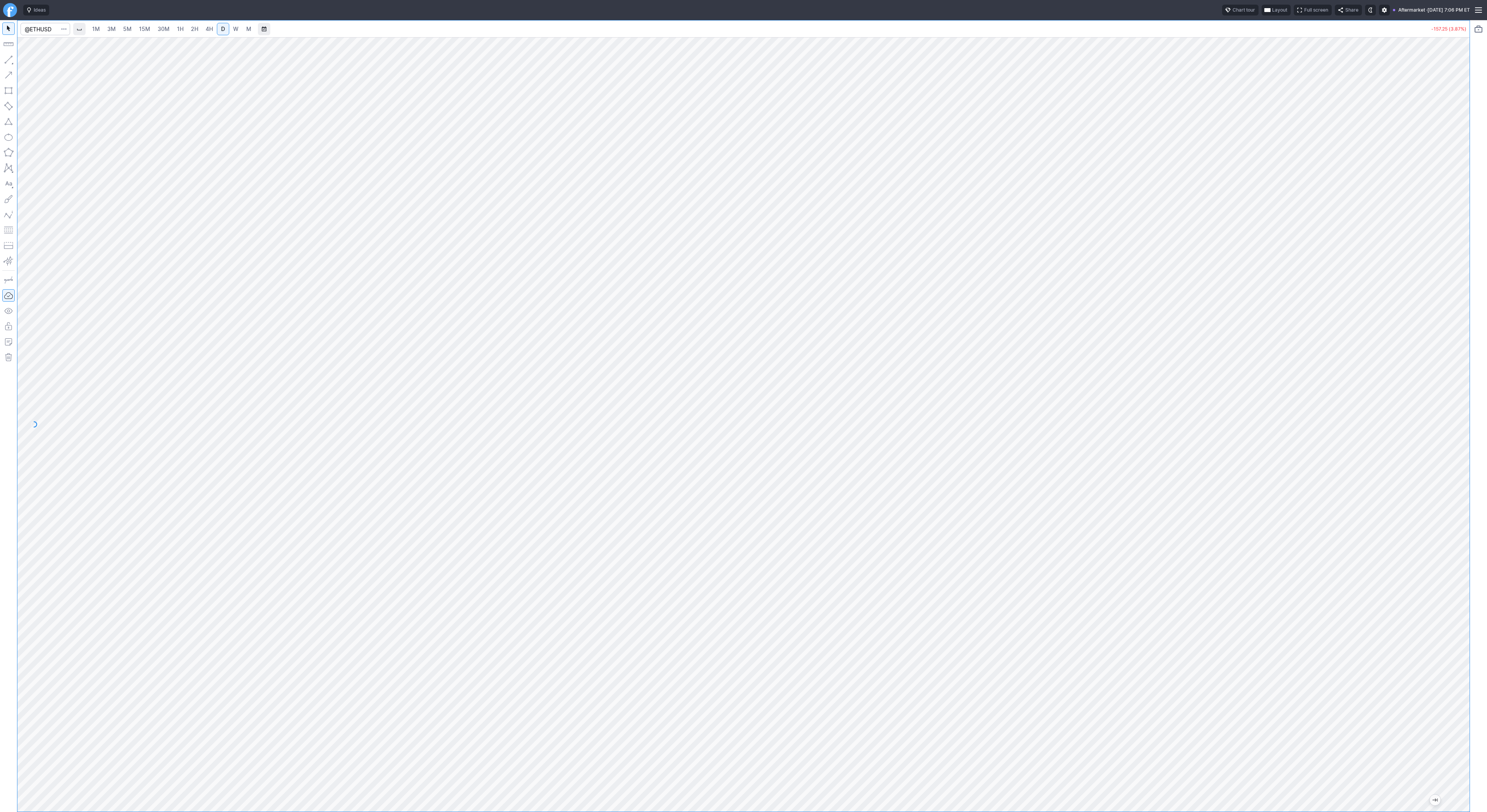
drag, startPoint x: 1464, startPoint y: 391, endPoint x: 1454, endPoint y: 410, distance: 21.5
click at [1463, 417] on div at bounding box center [1461, 422] width 17 height 755
click at [33, 61] on span "Line" at bounding box center [45, 62] width 32 height 8
click at [41, 62] on span "Line" at bounding box center [45, 62] width 32 height 8
click at [33, 62] on span "Line" at bounding box center [45, 62] width 32 height 8
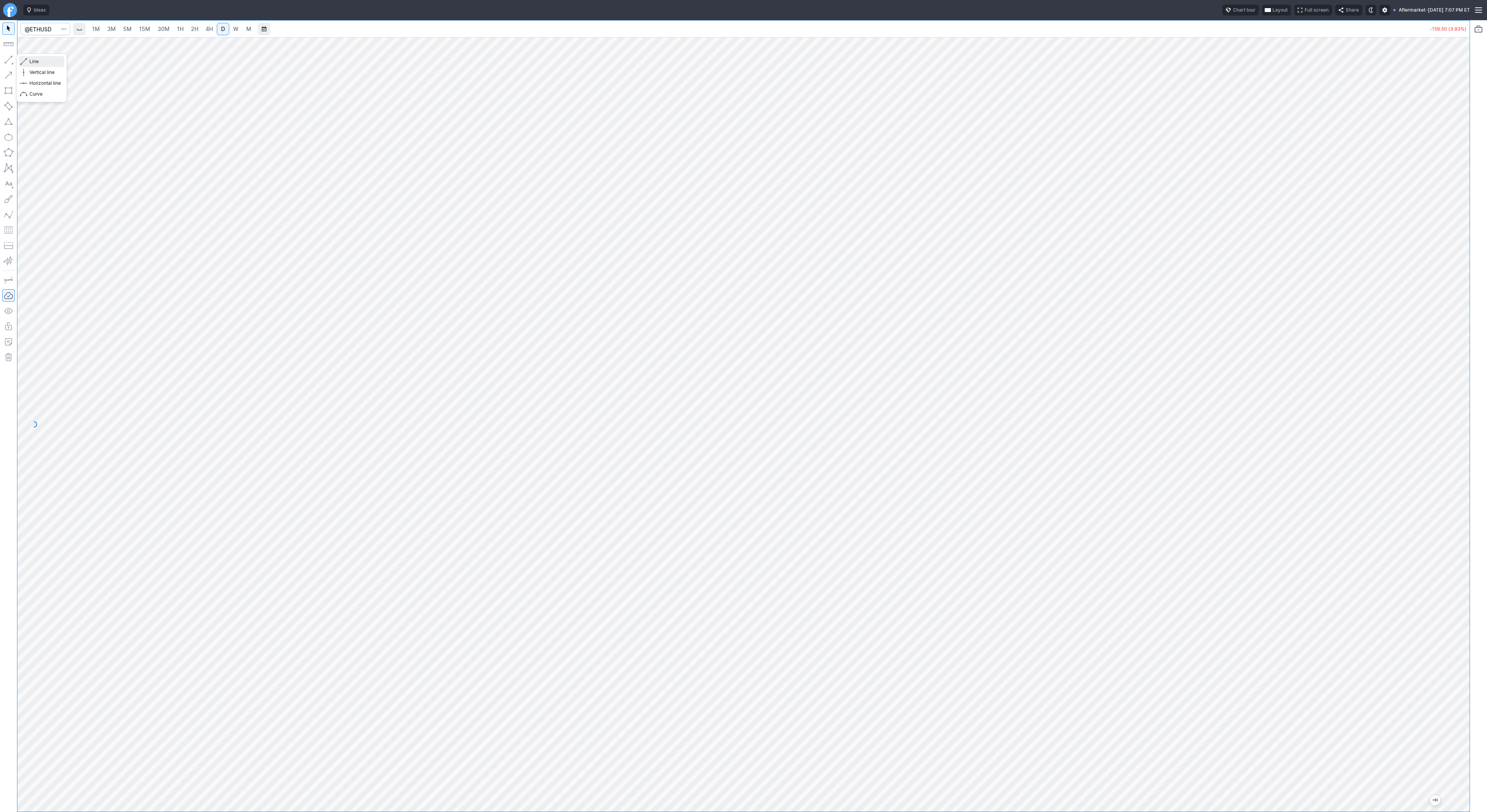
click at [50, 65] on span "Line" at bounding box center [45, 62] width 32 height 8
click at [233, 29] on span "W" at bounding box center [235, 29] width 5 height 7
drag, startPoint x: 1459, startPoint y: 460, endPoint x: 1454, endPoint y: 521, distance: 61.2
click at [1455, 522] on div at bounding box center [1461, 422] width 17 height 755
click at [32, 61] on span "Line" at bounding box center [45, 62] width 32 height 8
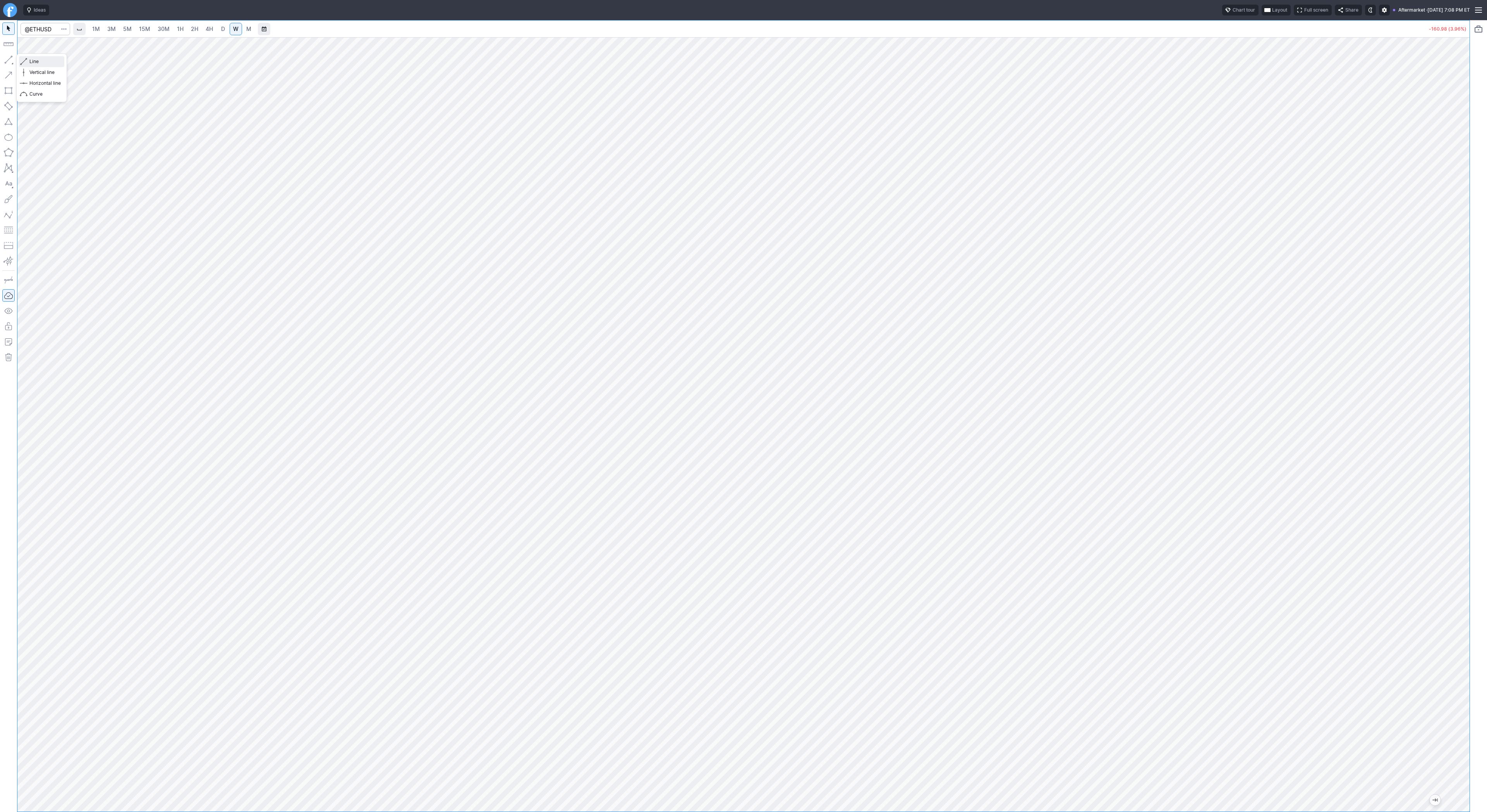
click at [32, 62] on span "Line" at bounding box center [45, 62] width 32 height 8
click at [32, 60] on span "Line" at bounding box center [45, 62] width 32 height 8
click at [37, 61] on span "Line" at bounding box center [45, 62] width 32 height 8
click at [10, 59] on button "button" at bounding box center [8, 59] width 12 height 12
click at [209, 29] on span "4H" at bounding box center [210, 29] width 8 height 7
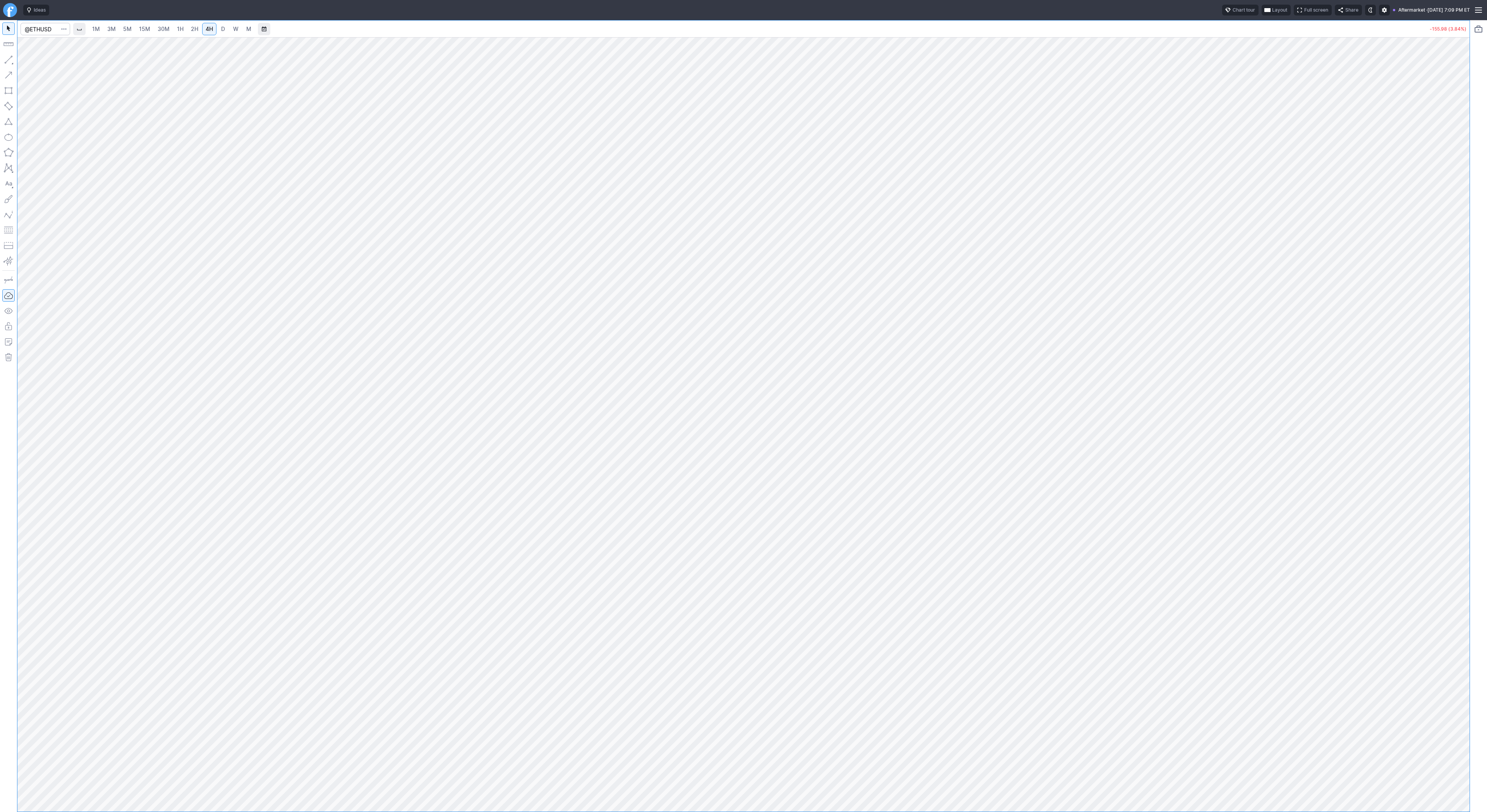
click at [221, 31] on span "D" at bounding box center [222, 29] width 4 height 7
drag, startPoint x: 1464, startPoint y: 285, endPoint x: 1454, endPoint y: 354, distance: 69.7
click at [1461, 358] on div at bounding box center [1461, 422] width 17 height 755
click at [14, 56] on button "button" at bounding box center [8, 59] width 12 height 12
click at [32, 62] on span "Line" at bounding box center [45, 62] width 32 height 8
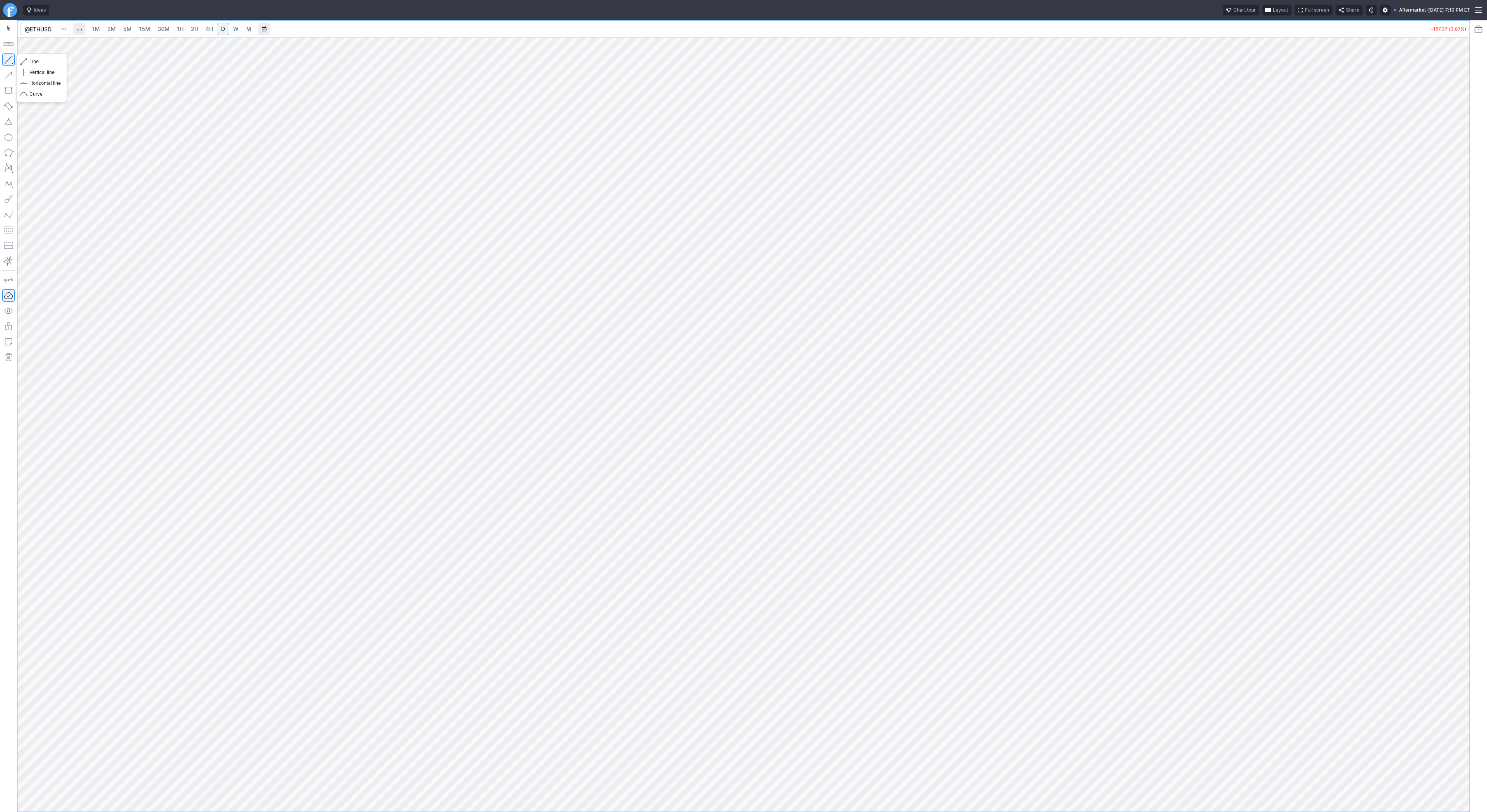
click at [10, 59] on button "button" at bounding box center [8, 59] width 12 height 12
click at [37, 61] on span "Line" at bounding box center [45, 62] width 32 height 8
click at [32, 60] on span "Line" at bounding box center [45, 62] width 32 height 8
click at [29, 61] on button "Line" at bounding box center [41, 62] width 45 height 11
click at [34, 62] on span "Line" at bounding box center [45, 62] width 32 height 8
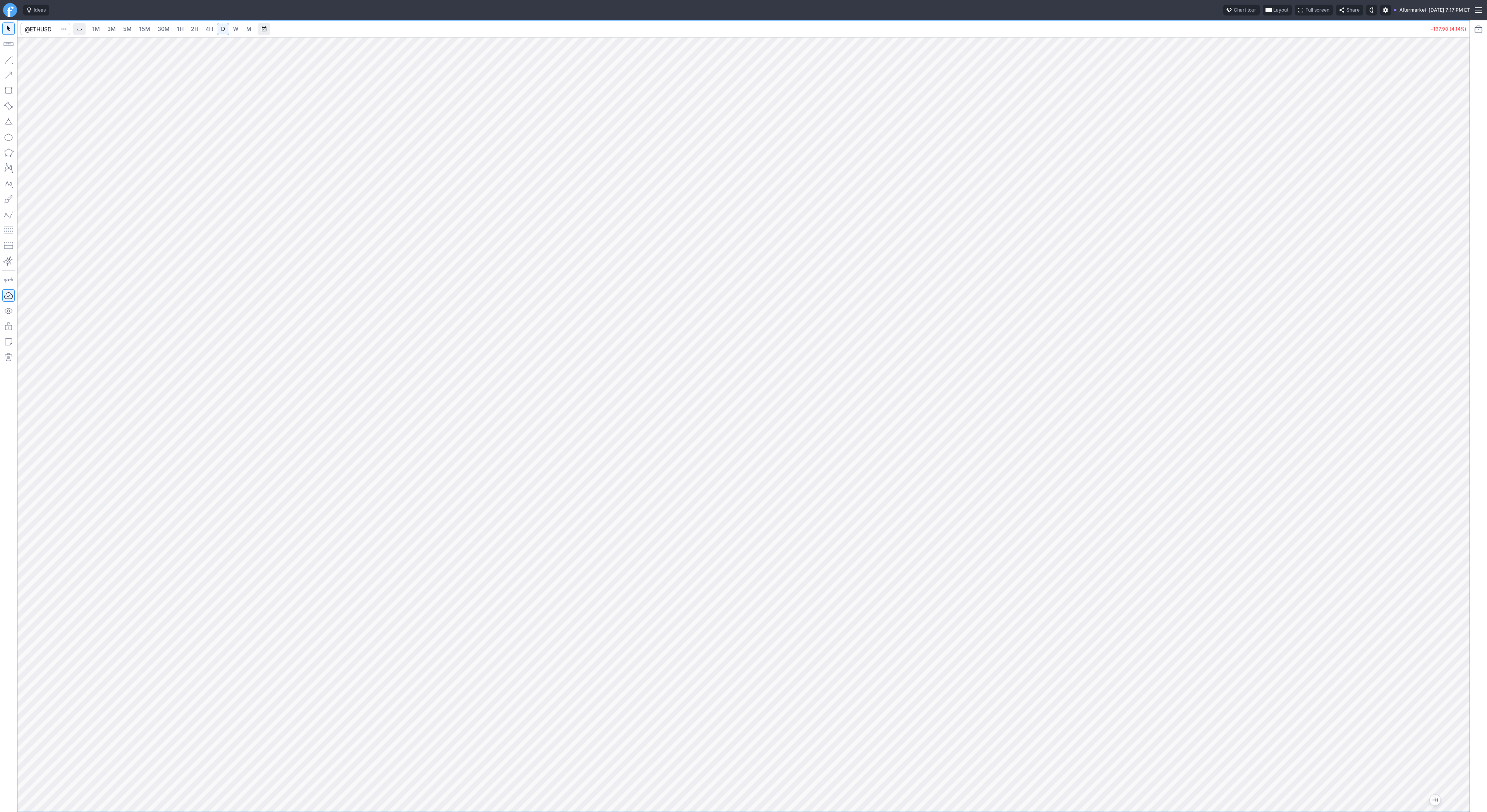
click at [105, 29] on link "3M" at bounding box center [111, 29] width 16 height 12
click at [150, 33] on link "15M" at bounding box center [144, 29] width 18 height 12
click at [174, 31] on link "1H" at bounding box center [180, 29] width 14 height 12
click at [196, 32] on span "2H" at bounding box center [195, 29] width 8 height 8
click at [210, 32] on span "4H" at bounding box center [210, 29] width 8 height 7
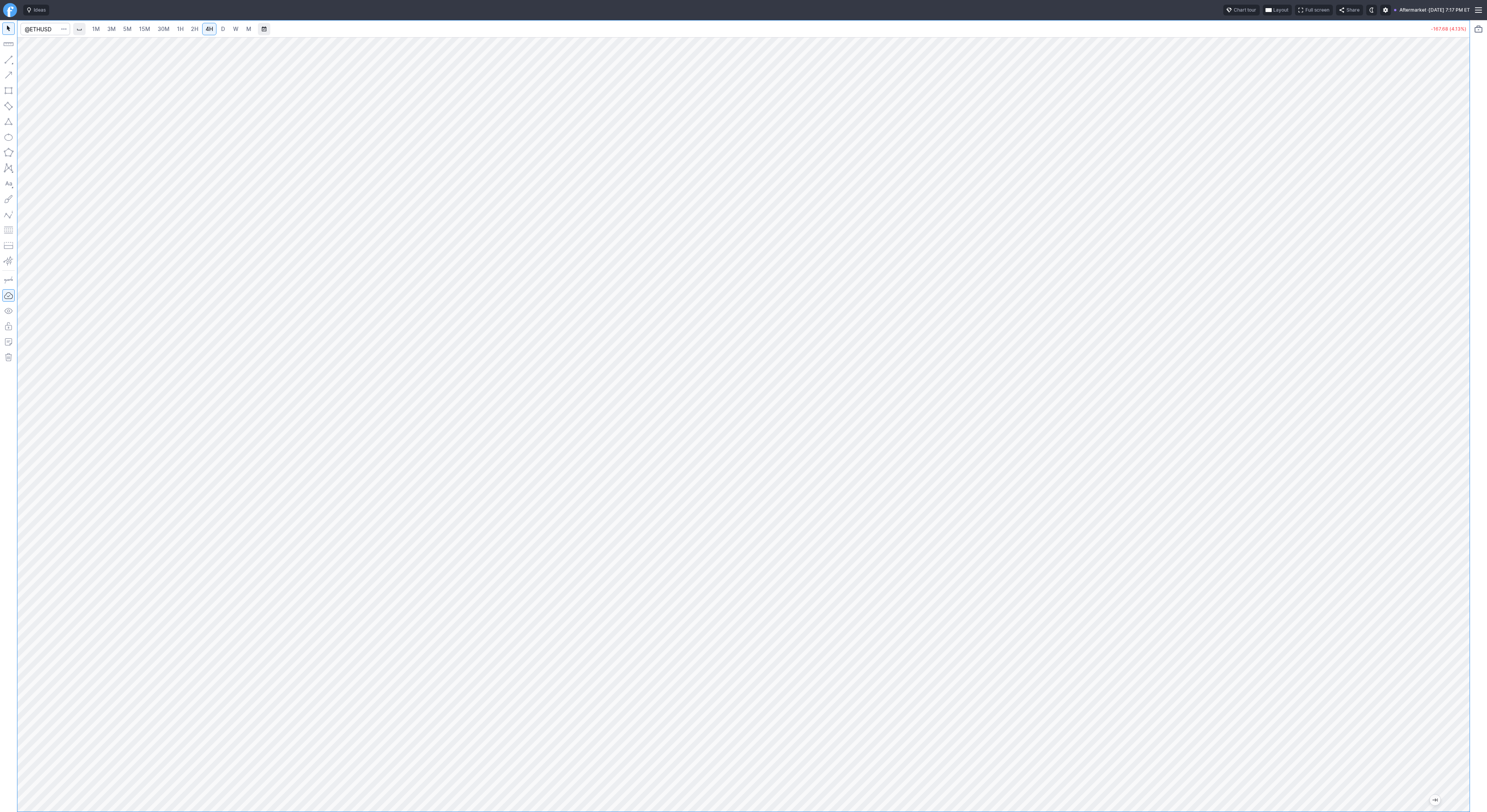
click at [1451, 463] on div at bounding box center [743, 424] width 1452 height 774
click at [56, 32] on input "Search" at bounding box center [45, 29] width 50 height 12
type input "btcusd"
click at [61, 44] on span "Bitcoin / USD" at bounding box center [73, 46] width 29 height 6
click at [222, 32] on span "D" at bounding box center [222, 29] width 4 height 7
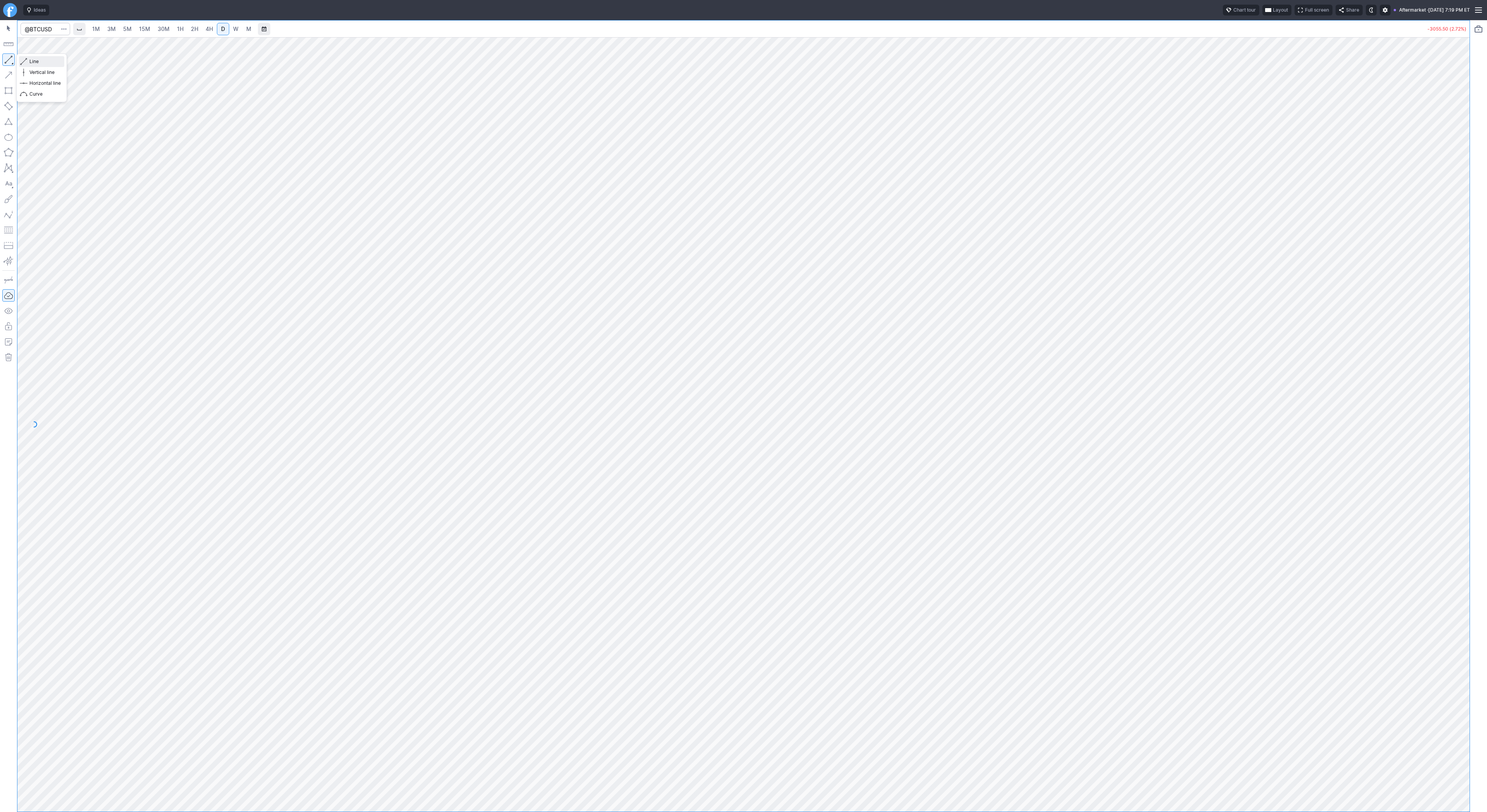
click at [44, 62] on span "Line" at bounding box center [45, 62] width 32 height 8
click at [50, 62] on span "Line" at bounding box center [45, 62] width 32 height 8
drag, startPoint x: 1463, startPoint y: 246, endPoint x: 1453, endPoint y: 314, distance: 68.7
click at [1455, 316] on div at bounding box center [1461, 422] width 17 height 755
click at [7, 59] on button "button" at bounding box center [8, 59] width 12 height 12
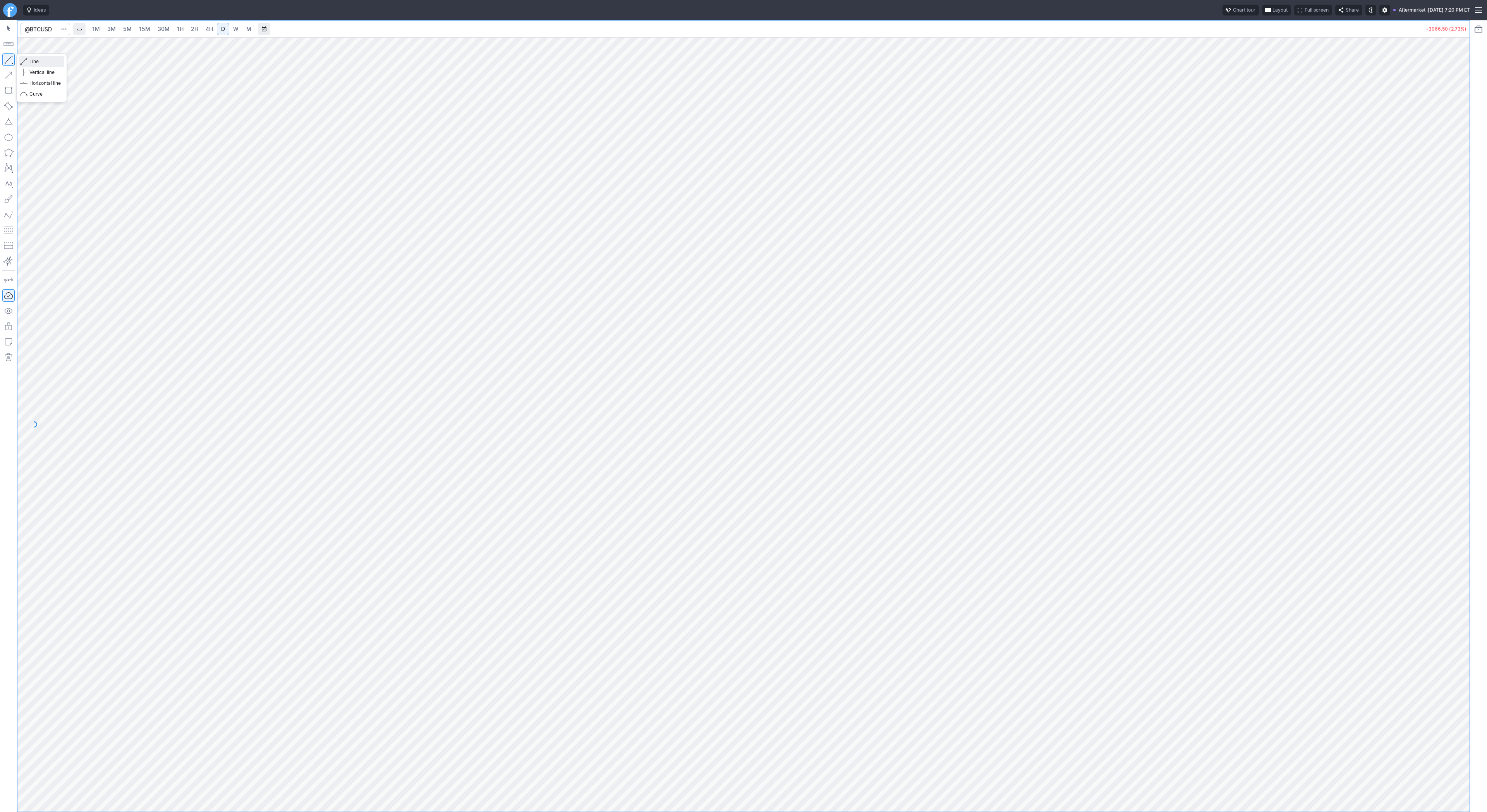
click at [49, 62] on span "Line" at bounding box center [45, 62] width 32 height 8
click at [115, 27] on span "3M" at bounding box center [111, 29] width 8 height 7
click at [142, 29] on span "15M" at bounding box center [144, 29] width 11 height 7
click at [165, 26] on span "30M" at bounding box center [164, 29] width 12 height 7
click at [183, 26] on link "1H" at bounding box center [180, 29] width 14 height 12
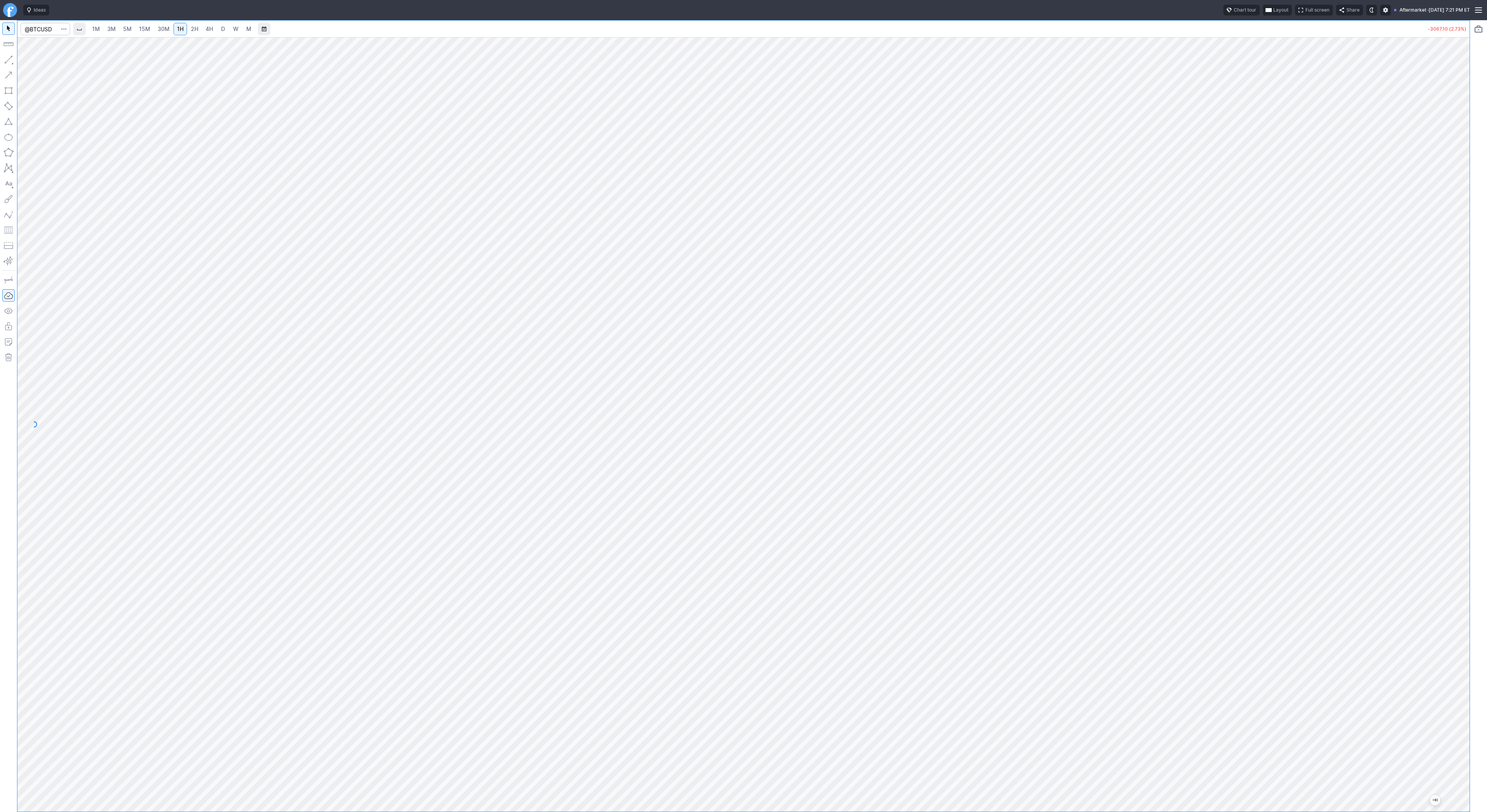
click at [196, 28] on span "2H" at bounding box center [195, 29] width 8 height 7
click at [209, 31] on span "4H" at bounding box center [210, 29] width 8 height 7
click at [221, 29] on span "D" at bounding box center [222, 29] width 4 height 7
click at [35, 64] on span "Line" at bounding box center [45, 62] width 32 height 8
click at [35, 62] on span "Line" at bounding box center [45, 62] width 32 height 8
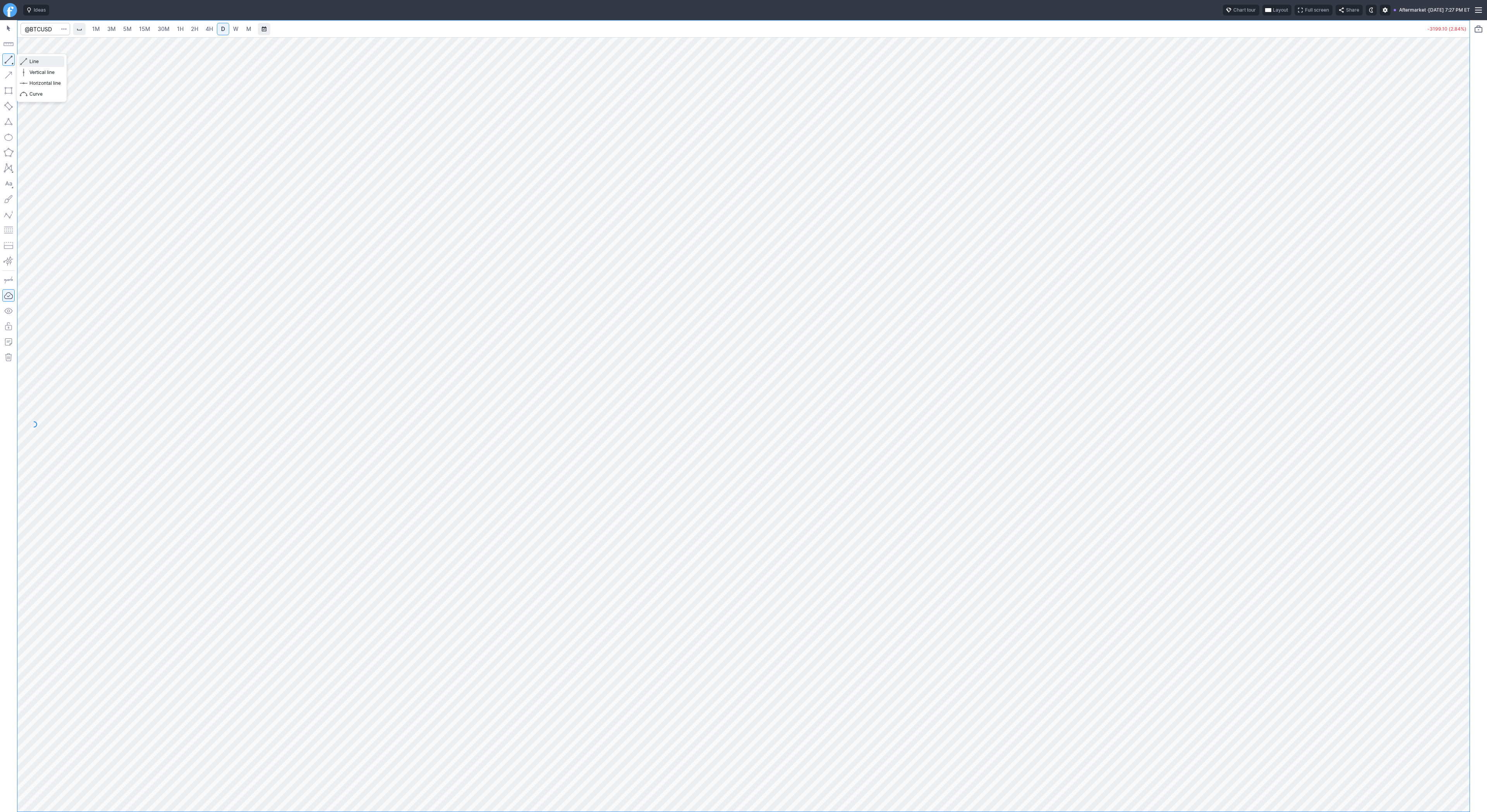
click at [36, 62] on span "Line" at bounding box center [45, 62] width 32 height 8
drag, startPoint x: 29, startPoint y: 64, endPoint x: 32, endPoint y: 58, distance: 6.7
click at [29, 60] on button "Line" at bounding box center [41, 62] width 45 height 11
drag, startPoint x: 1466, startPoint y: 273, endPoint x: 1473, endPoint y: 415, distance: 142.2
click at [1473, 415] on div "1M 3M 5M 15M 30M 1H 2H 4H D W M -3102.40 (2.76%)" at bounding box center [743, 416] width 1487 height 792
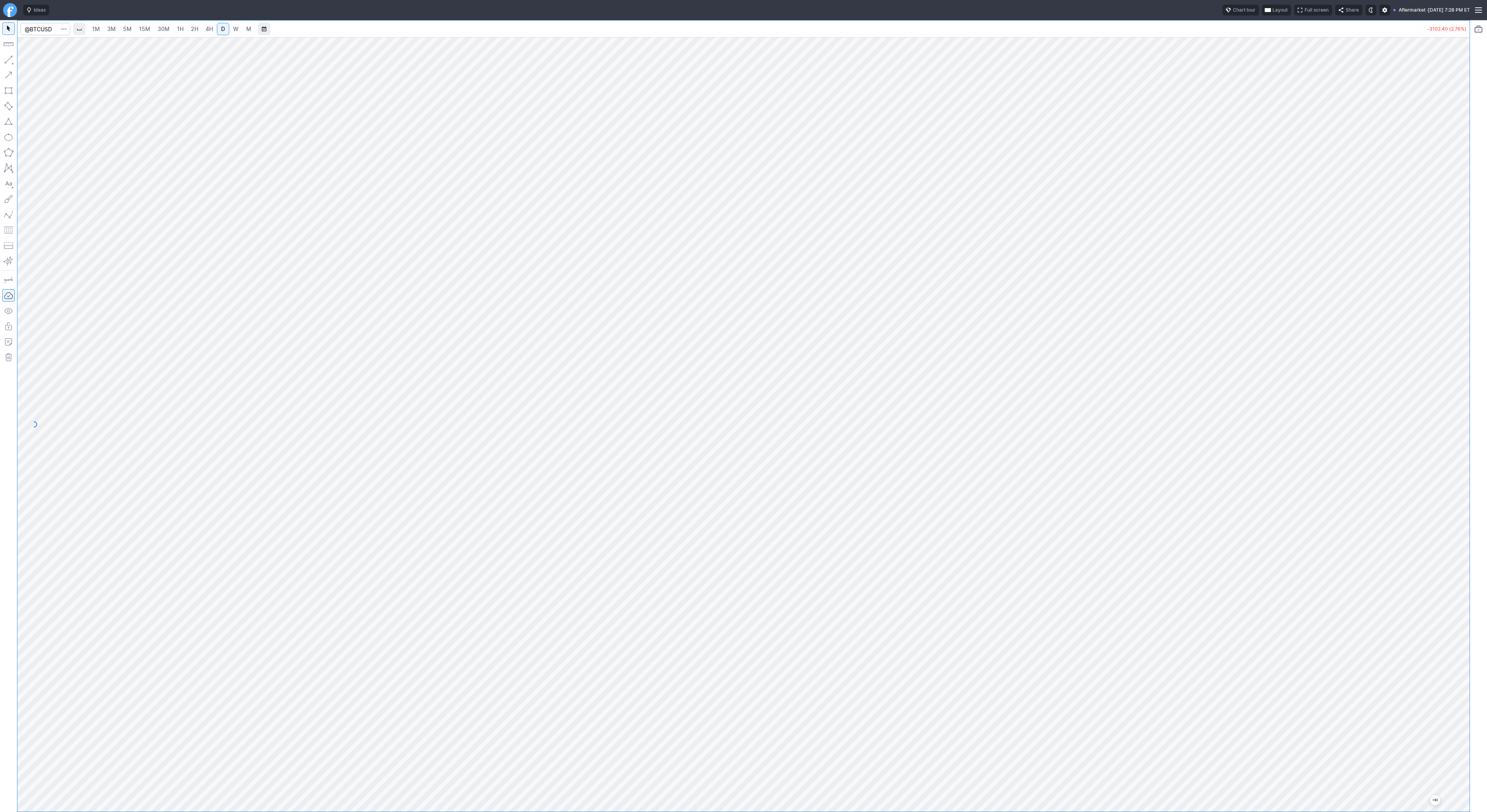
click at [233, 26] on span "W" at bounding box center [235, 29] width 5 height 7
drag, startPoint x: 1464, startPoint y: 343, endPoint x: 1453, endPoint y: 379, distance: 37.6
click at [1455, 382] on div at bounding box center [1461, 422] width 17 height 755
click at [11, 60] on button "button" at bounding box center [8, 59] width 12 height 12
click at [48, 63] on span "Line" at bounding box center [45, 62] width 32 height 8
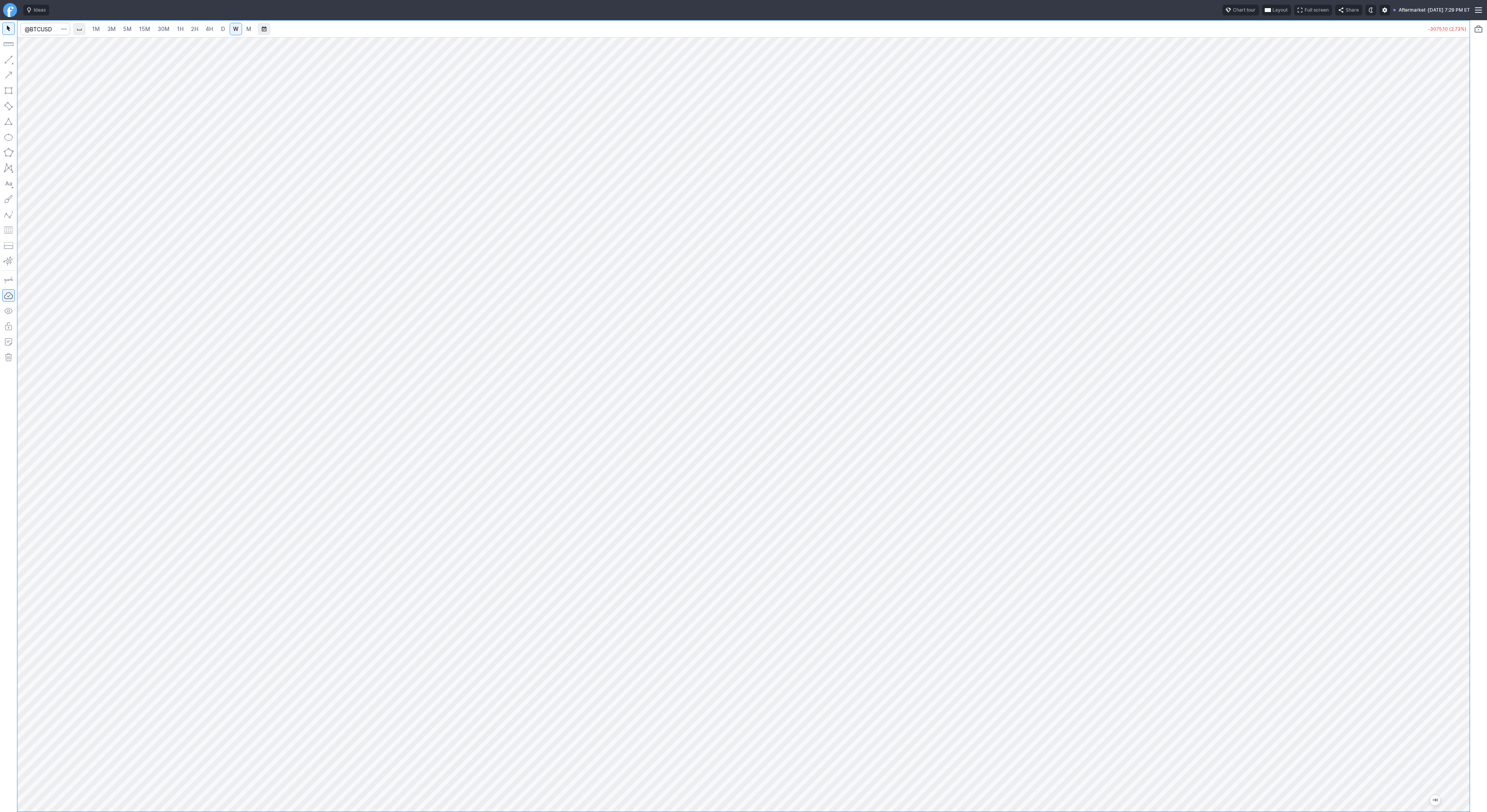
click at [119, 30] on div "1M 3M 5M 15M 30M 1H 2H 4H D W M" at bounding box center [171, 29] width 168 height 14
click at [107, 29] on span "3M" at bounding box center [111, 29] width 8 height 7
click at [141, 30] on span "15M" at bounding box center [144, 29] width 11 height 7
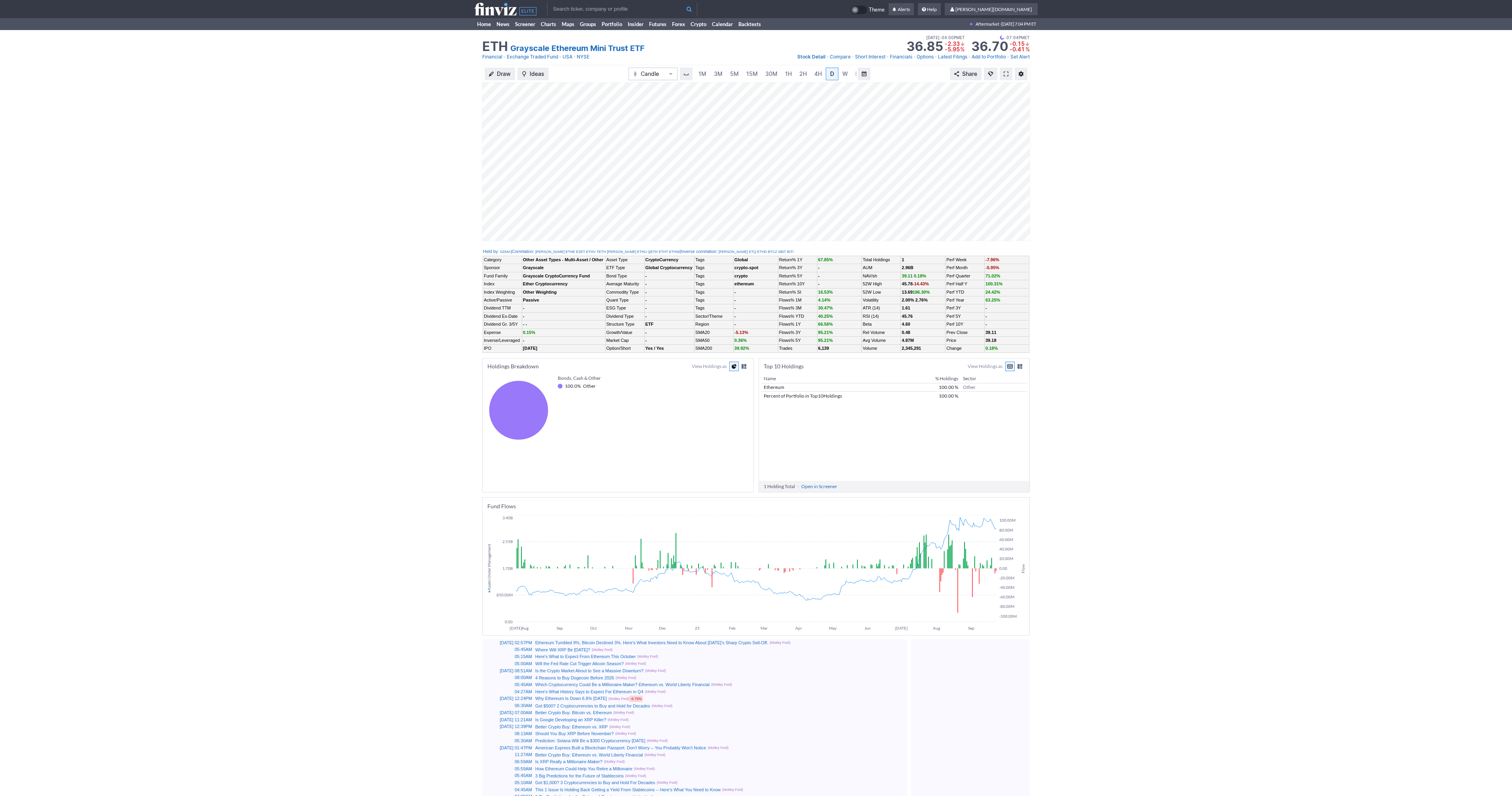
scroll to position [0, 8]
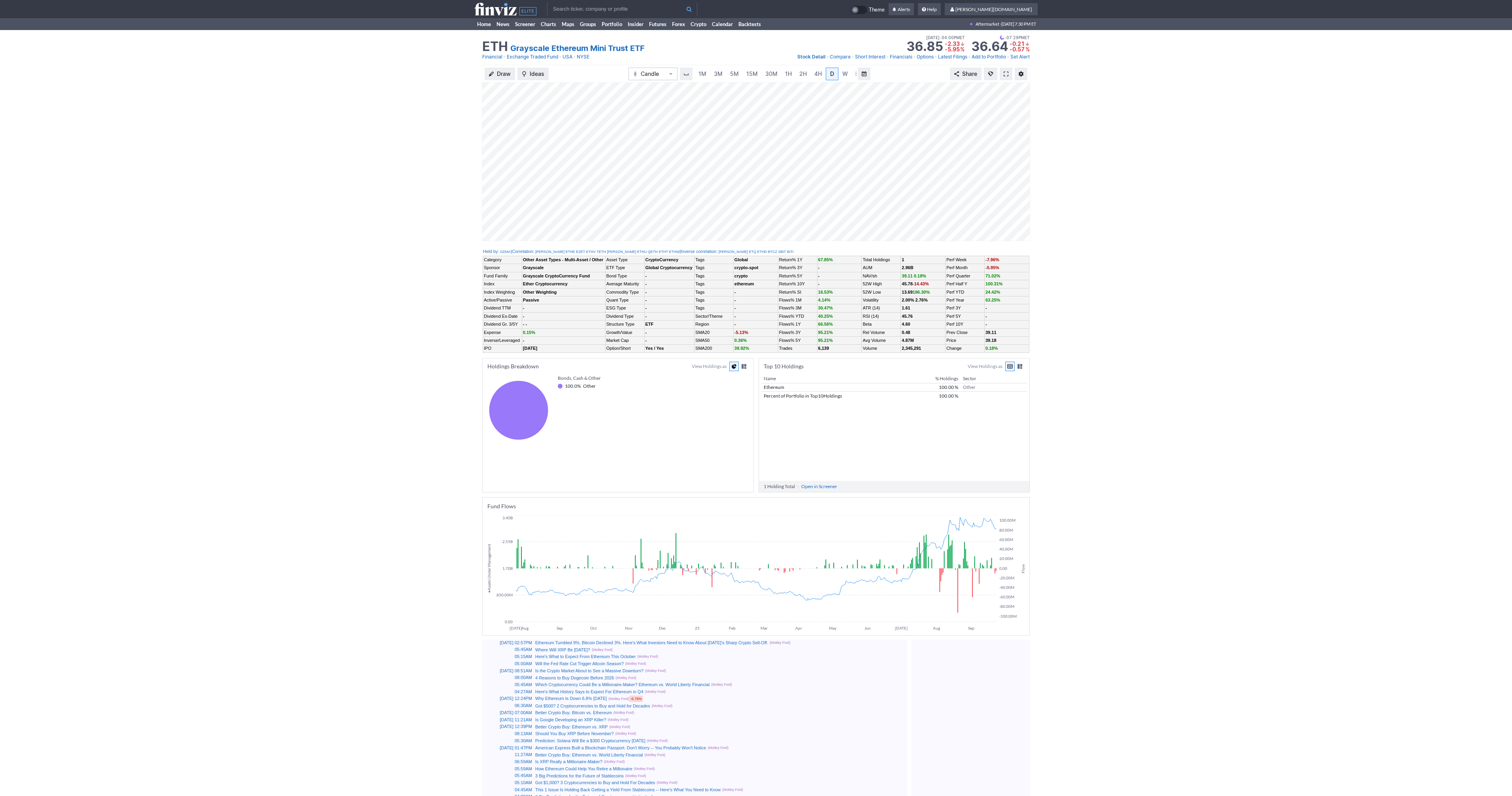
scroll to position [0, 8]
